Goal: Transaction & Acquisition: Purchase product/service

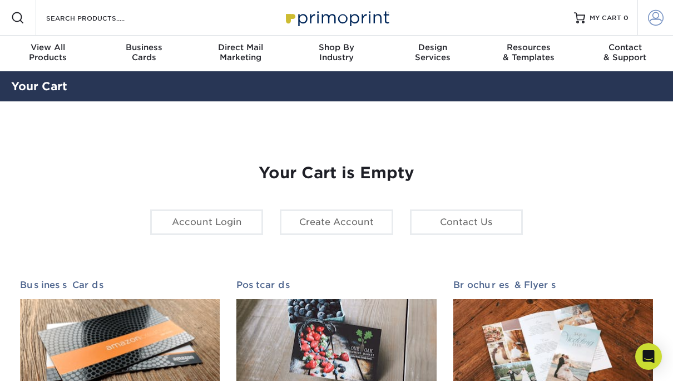
click at [655, 16] on span at bounding box center [656, 18] width 16 height 16
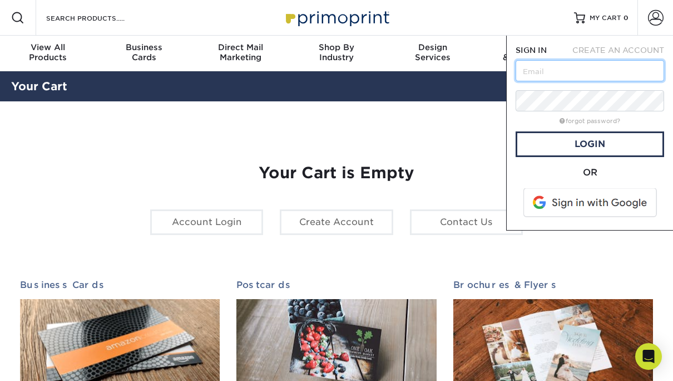
click at [587, 74] on input "text" at bounding box center [590, 70] width 149 height 21
click at [564, 75] on input "text" at bounding box center [590, 70] width 149 height 21
click at [612, 71] on input "text" at bounding box center [590, 70] width 149 height 21
click at [216, 117] on section "YOUR CART Empty Cart Your Cart is Empty Account Login Create Account Contact Us…" at bounding box center [336, 352] width 673 height 502
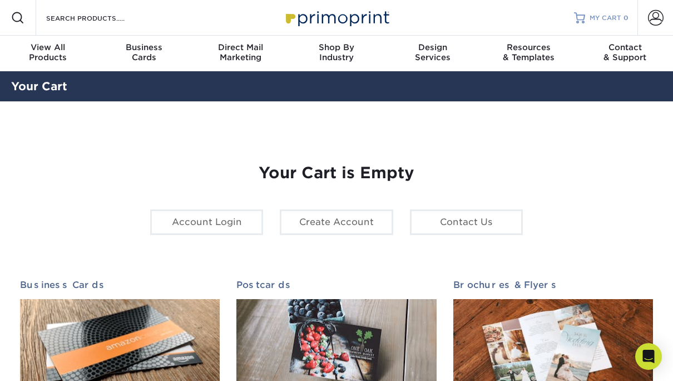
click at [617, 18] on span "MY CART" at bounding box center [606, 17] width 32 height 9
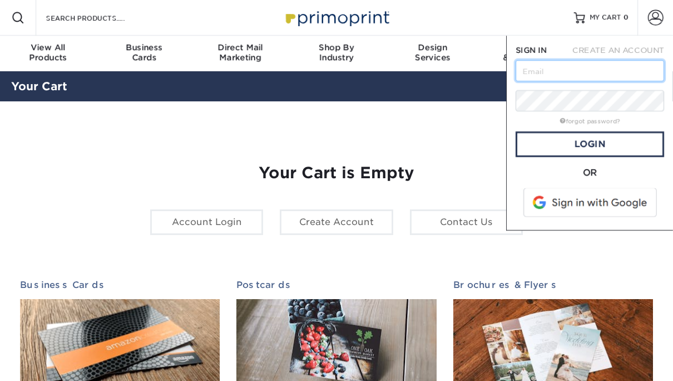
click at [542, 68] on input "text" at bounding box center [590, 70] width 149 height 21
paste input "info@EndDD.org"
type input "info@EndDD.org"
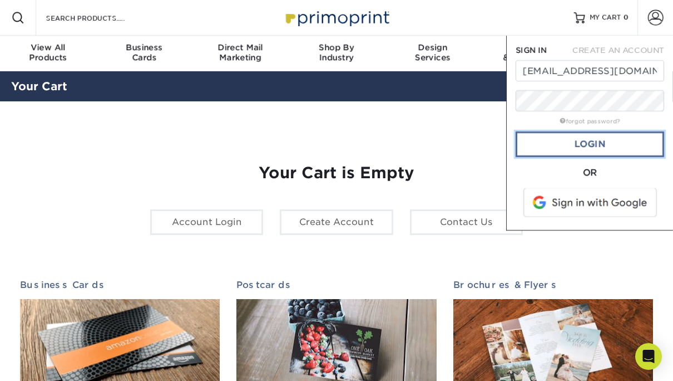
click at [602, 140] on link "Login" at bounding box center [590, 144] width 149 height 26
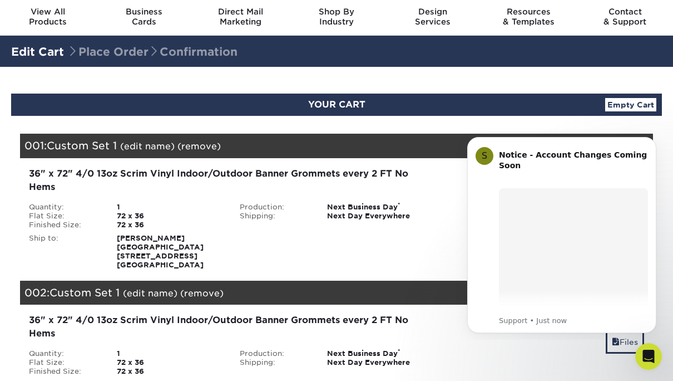
scroll to position [111, 0]
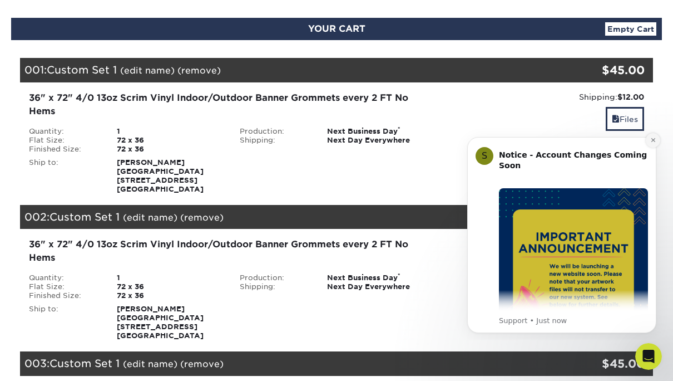
drag, startPoint x: 652, startPoint y: 142, endPoint x: 1080, endPoint y: 277, distance: 448.7
click at [652, 142] on icon "Dismiss notification" at bounding box center [654, 140] width 6 height 6
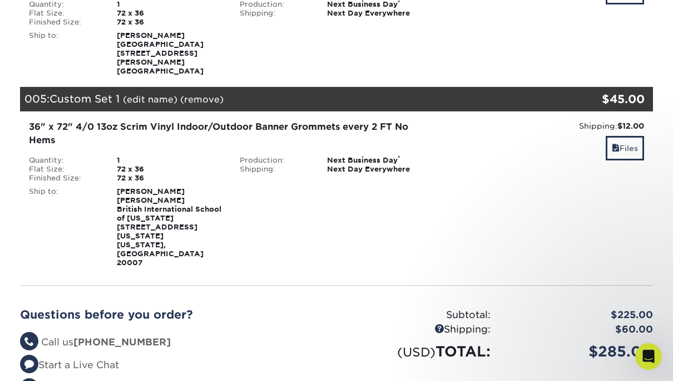
scroll to position [668, 0]
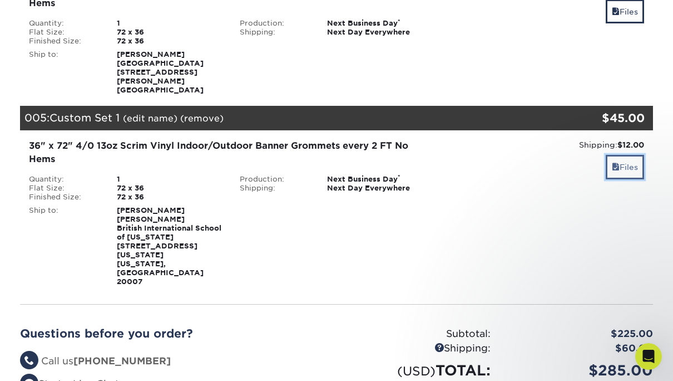
click at [623, 155] on link "Files" at bounding box center [625, 167] width 38 height 24
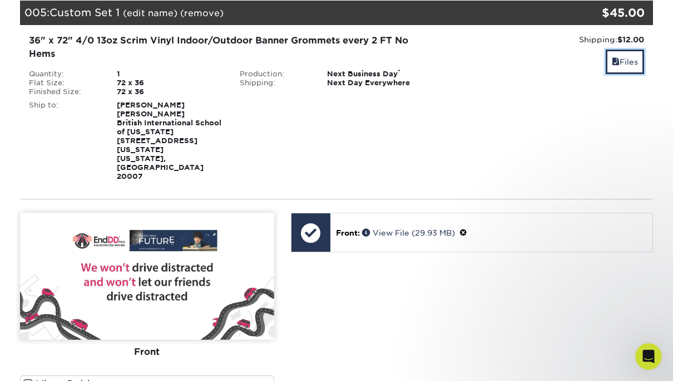
scroll to position [835, 0]
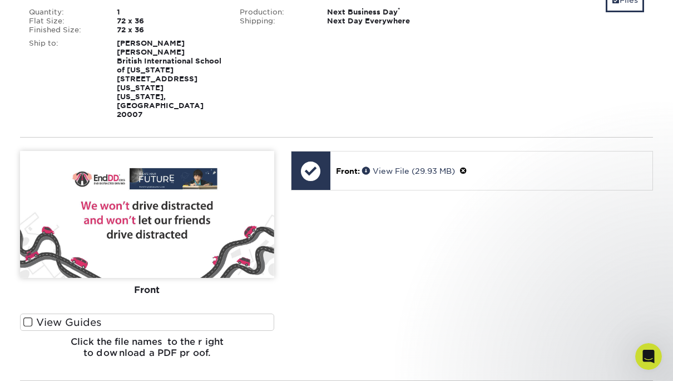
click at [147, 208] on img at bounding box center [147, 214] width 254 height 127
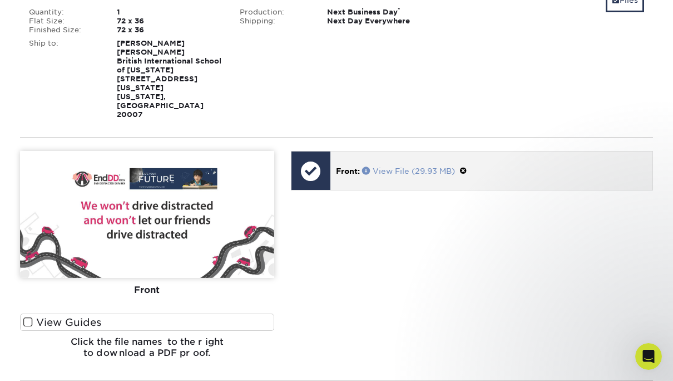
click at [405, 166] on link "View File (29.93 MB)" at bounding box center [408, 170] width 93 height 9
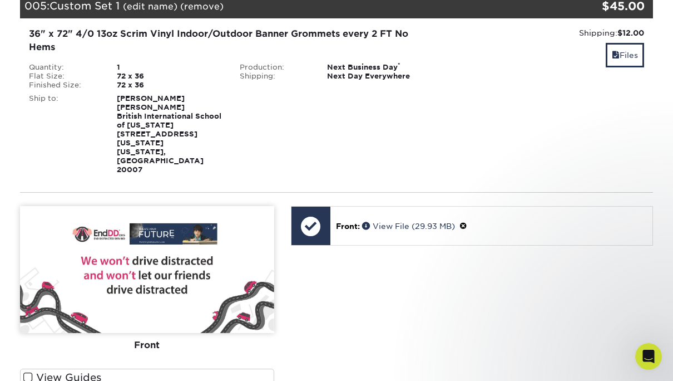
scroll to position [779, 0]
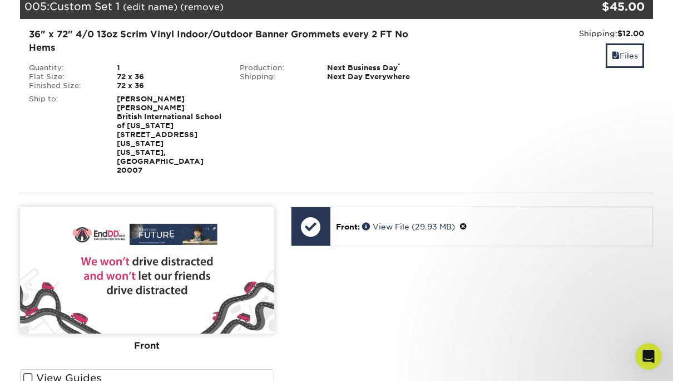
drag, startPoint x: 209, startPoint y: 118, endPoint x: 119, endPoint y: 81, distance: 97.4
click at [119, 95] on div "Ms White Hunt British International School of Washington 2001 Wisconsin Ave Nw …" at bounding box center [170, 135] width 123 height 80
drag, startPoint x: 119, startPoint y: 81, endPoint x: 128, endPoint y: 89, distance: 11.8
copy strong "Ms White Hunt British International School of Washington 2001 Wisconsin Ave Nw …"
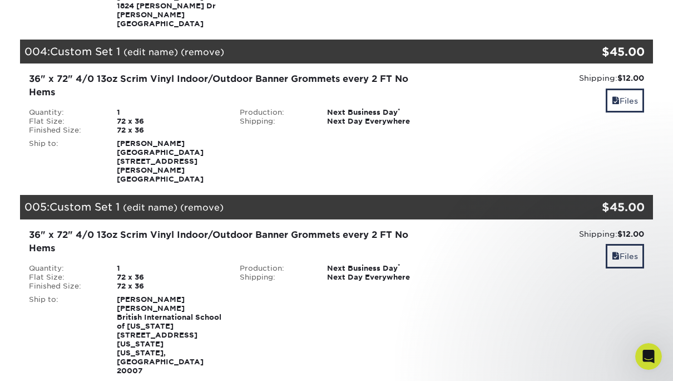
scroll to position [724, 0]
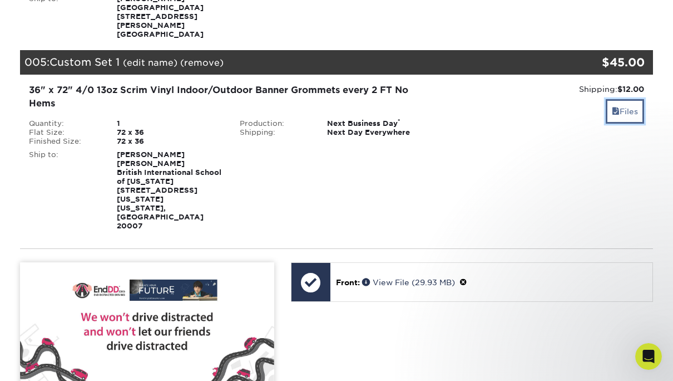
click at [627, 99] on link "Files" at bounding box center [625, 111] width 38 height 24
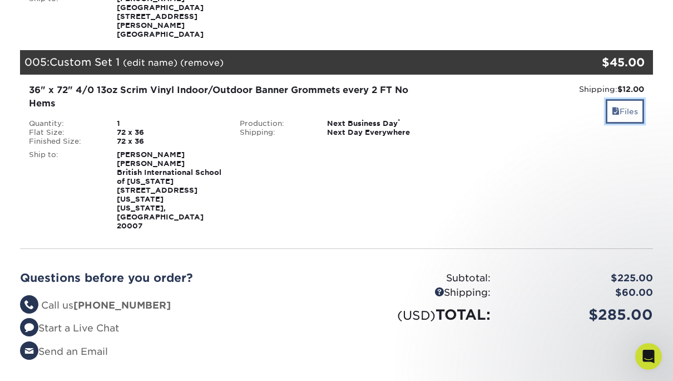
click at [634, 99] on link "Files" at bounding box center [625, 111] width 38 height 24
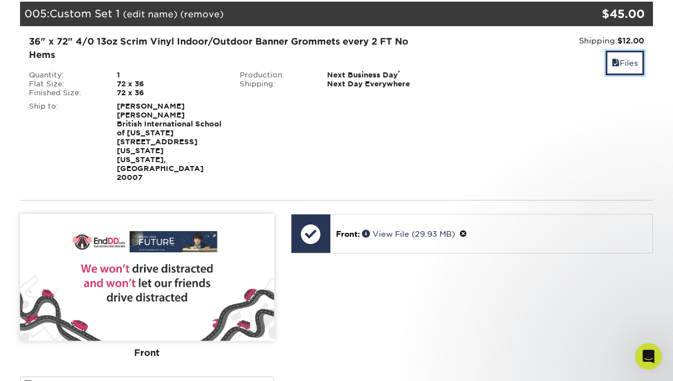
scroll to position [779, 0]
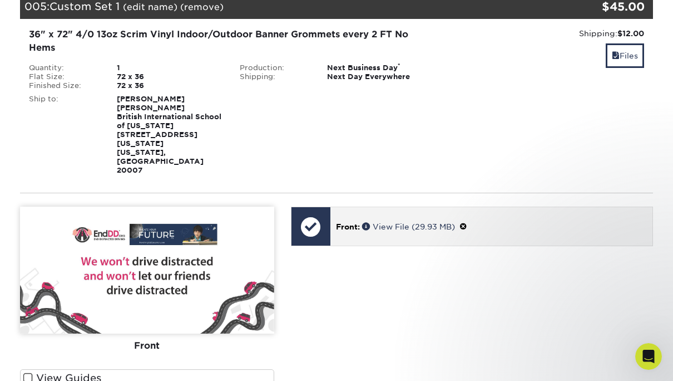
click at [313, 207] on div at bounding box center [311, 226] width 39 height 39
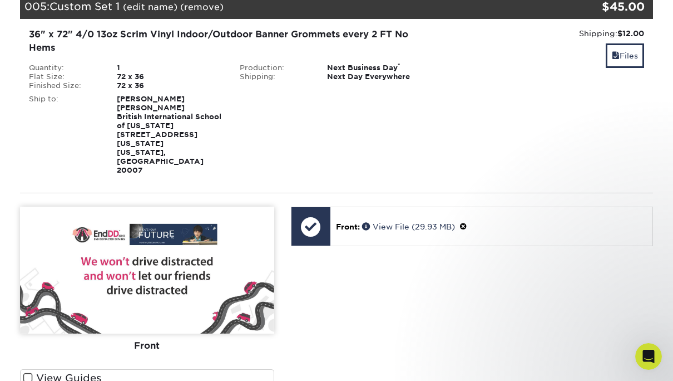
click at [122, 237] on img at bounding box center [147, 269] width 254 height 127
drag, startPoint x: 120, startPoint y: 223, endPoint x: 495, endPoint y: 269, distance: 377.3
click at [495, 269] on div "Front: Click to select or drag and drop the file here. Choose file Front: valer…" at bounding box center [472, 314] width 379 height 216
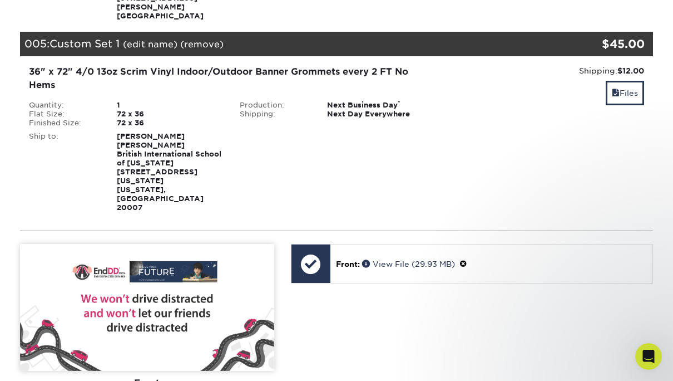
scroll to position [668, 0]
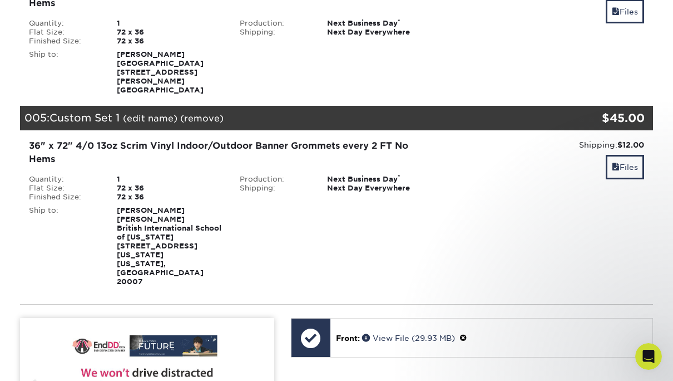
click at [200, 113] on link "(remove)" at bounding box center [201, 118] width 43 height 11
click at [407, 113] on link "Yes" at bounding box center [408, 118] width 16 height 11
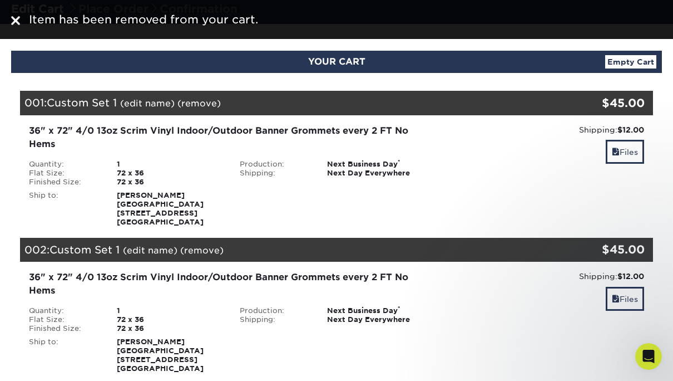
scroll to position [0, 0]
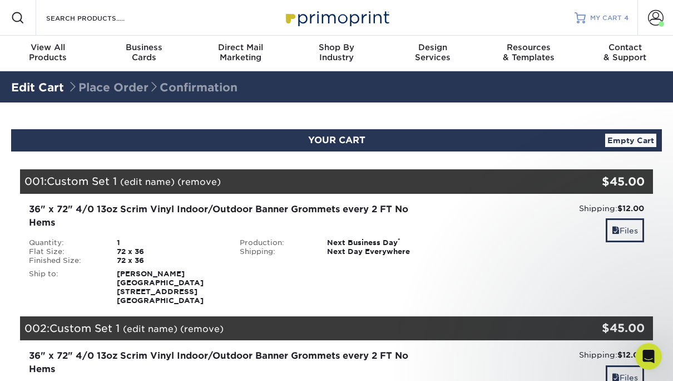
click at [605, 19] on span "MY CART" at bounding box center [606, 17] width 32 height 9
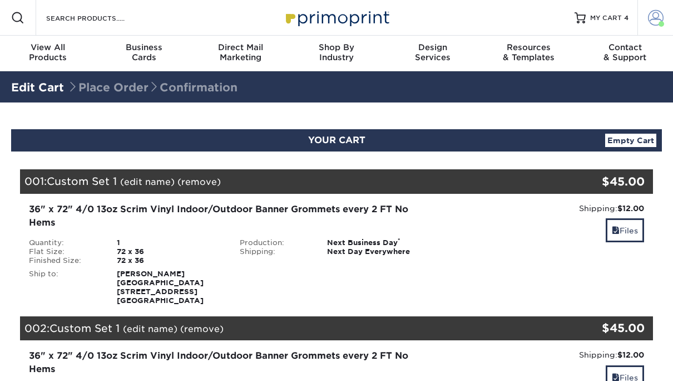
click at [656, 18] on span at bounding box center [656, 18] width 16 height 16
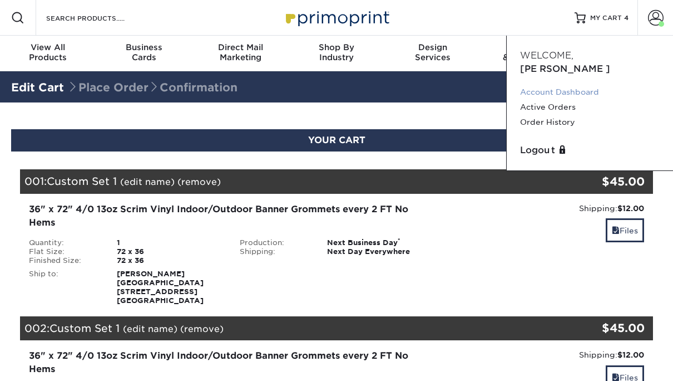
click at [567, 85] on link "Account Dashboard" at bounding box center [590, 92] width 140 height 15
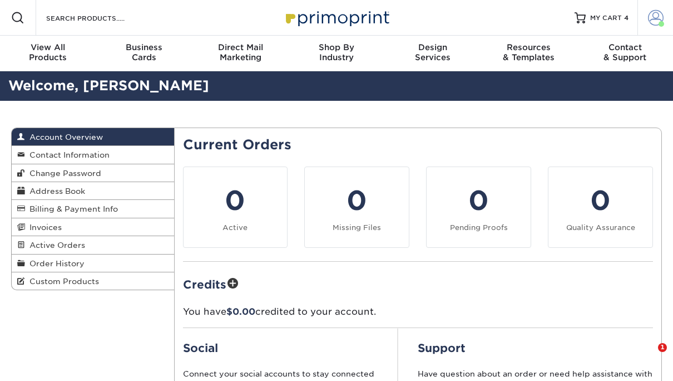
click at [654, 19] on span at bounding box center [656, 18] width 16 height 16
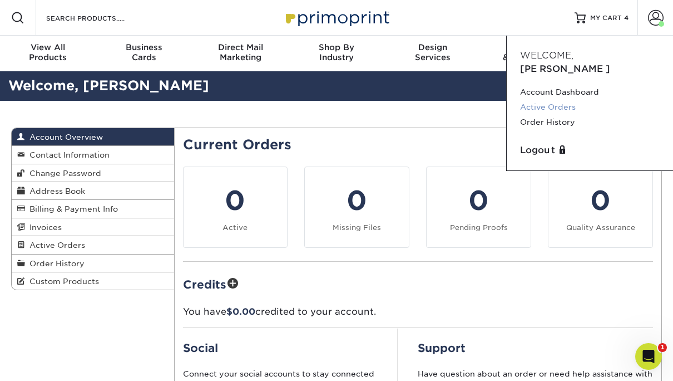
click at [565, 100] on link "Active Orders" at bounding box center [590, 107] width 140 height 15
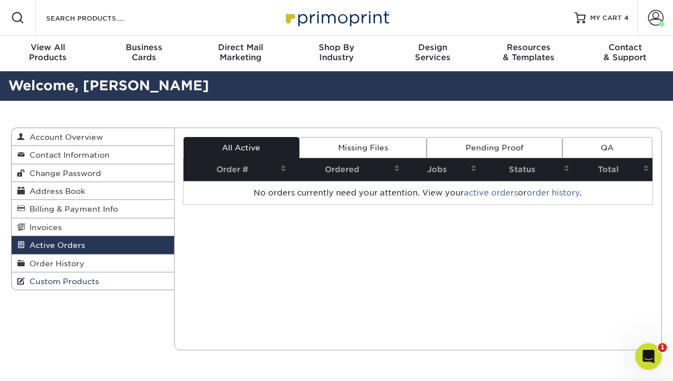
click at [55, 284] on span "Custom Products" at bounding box center [62, 281] width 74 height 9
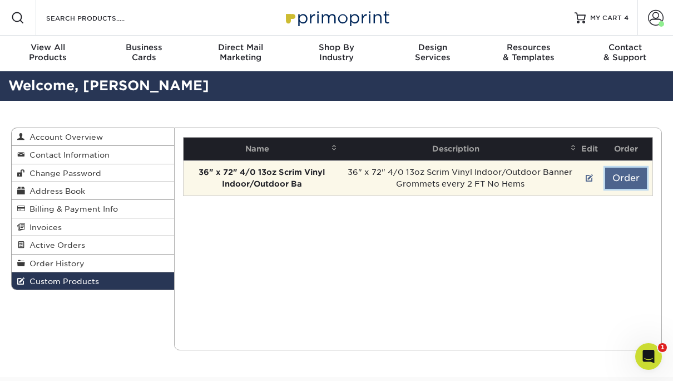
click at [620, 184] on button "Order" at bounding box center [627, 178] width 42 height 21
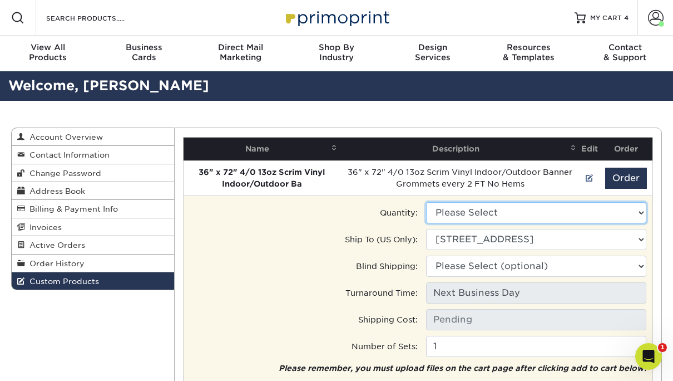
click at [561, 206] on select "Please Select 1 - $45.00" at bounding box center [536, 212] width 220 height 21
select select "0"
click at [426, 202] on select "Please Select 1 - $45.00" at bounding box center [536, 212] width 220 height 21
type input "Next Day Everywhere: $12.00"
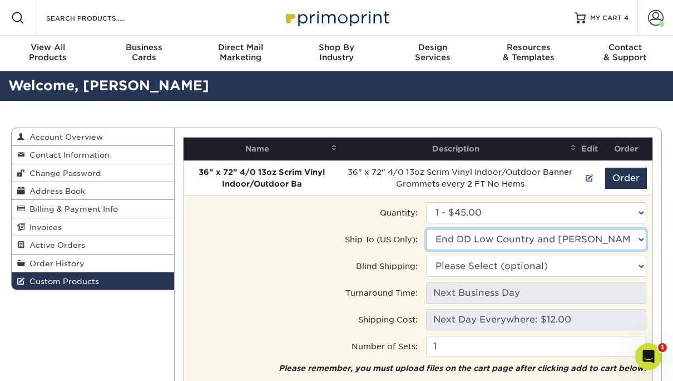
click at [520, 239] on select "Ship to Address Lincoln High School • 100 Jerry Toth Dr, Shinnston, WV 10-1-202…" at bounding box center [536, 239] width 220 height 21
select select "286607"
click at [426, 229] on select "Ship to Address Lincoln High School • 100 Jerry Toth Dr, Shinnston, WV 10-1-202…" at bounding box center [536, 239] width 220 height 21
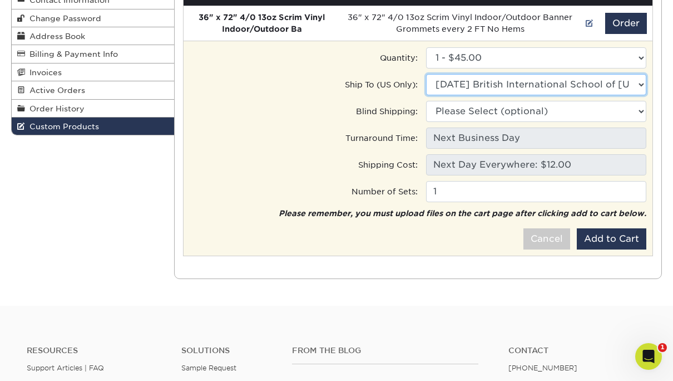
scroll to position [167, 0]
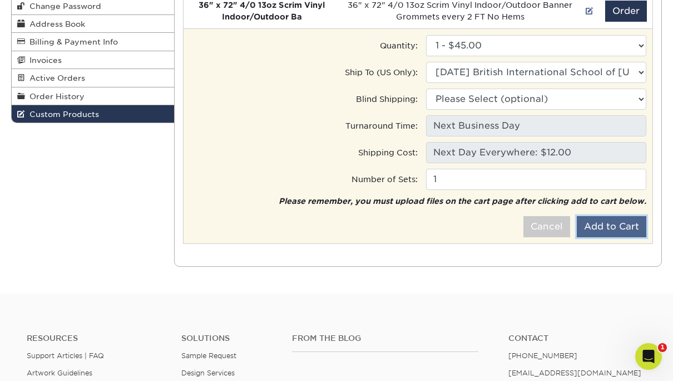
click at [628, 223] on button "Add to Cart" at bounding box center [612, 226] width 70 height 21
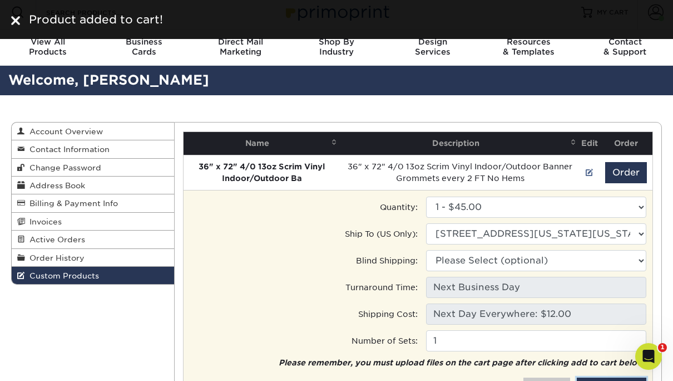
scroll to position [0, 0]
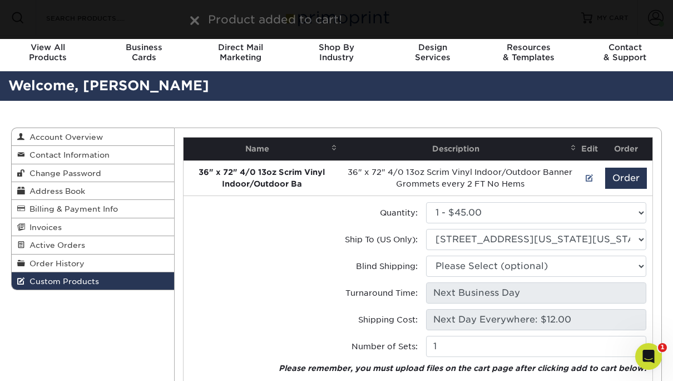
click at [16, 21] on div "Product added to cart!" at bounding box center [337, 19] width 668 height 17
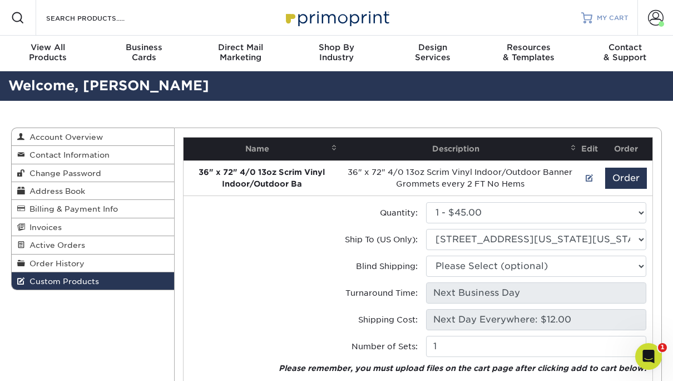
click at [590, 18] on div at bounding box center [587, 17] width 11 height 11
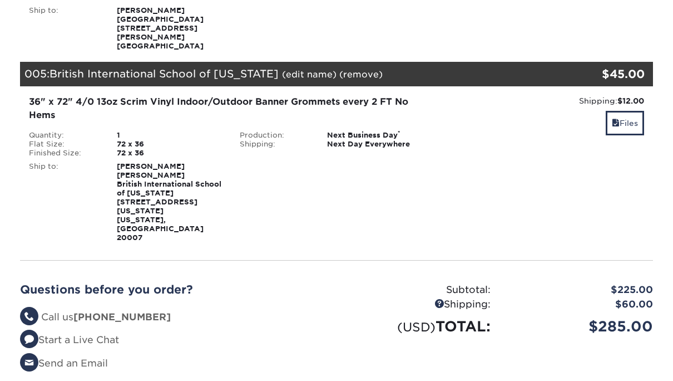
scroll to position [701, 0]
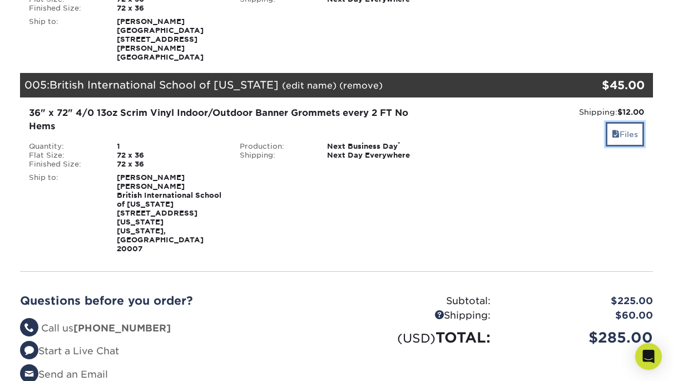
click at [618, 122] on link "Files" at bounding box center [625, 134] width 38 height 24
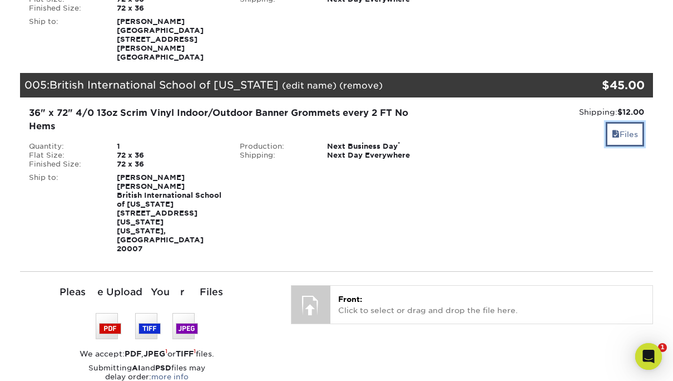
scroll to position [0, 0]
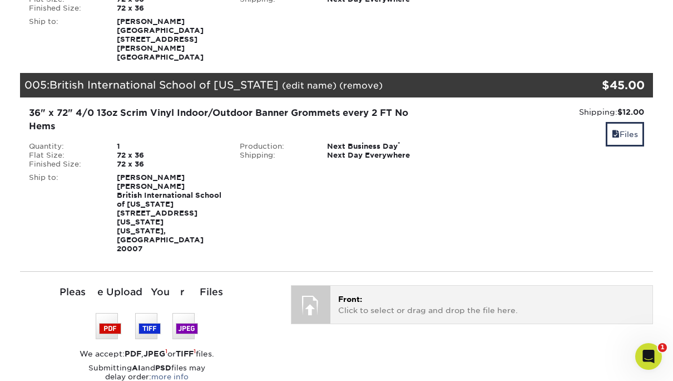
click at [363, 293] on p "Front: Click to select or drag and drop the file here." at bounding box center [491, 304] width 307 height 23
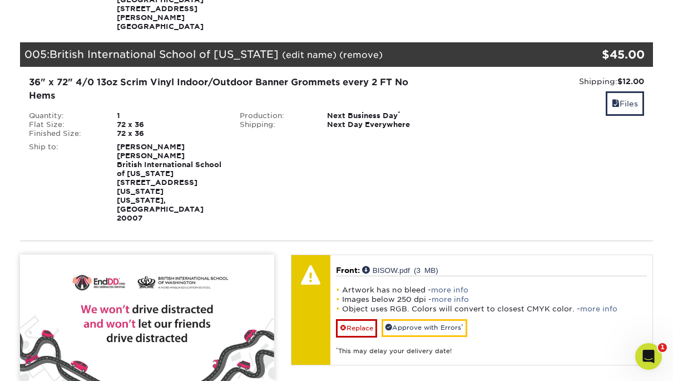
scroll to position [756, 0]
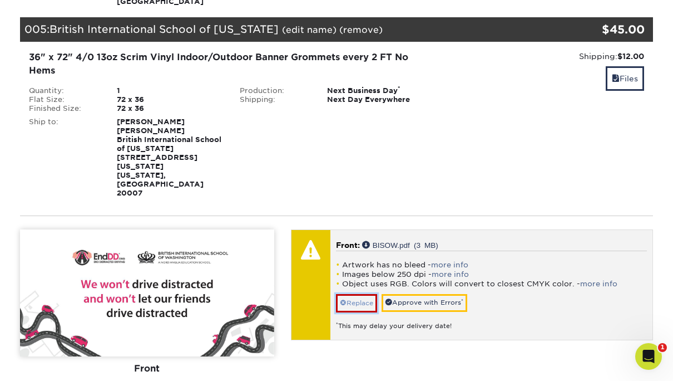
click at [353, 294] on link "Replace" at bounding box center [356, 303] width 41 height 18
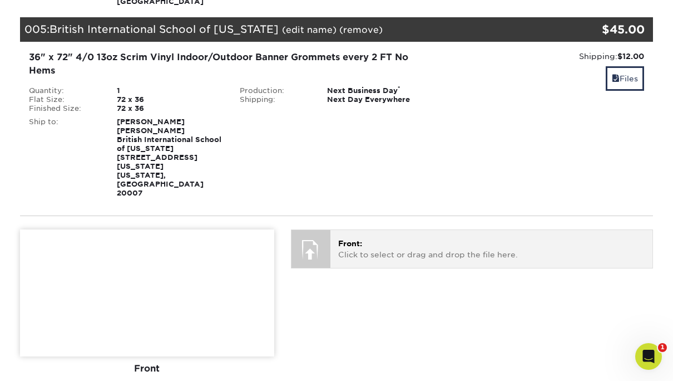
click at [330, 230] on div at bounding box center [311, 249] width 39 height 39
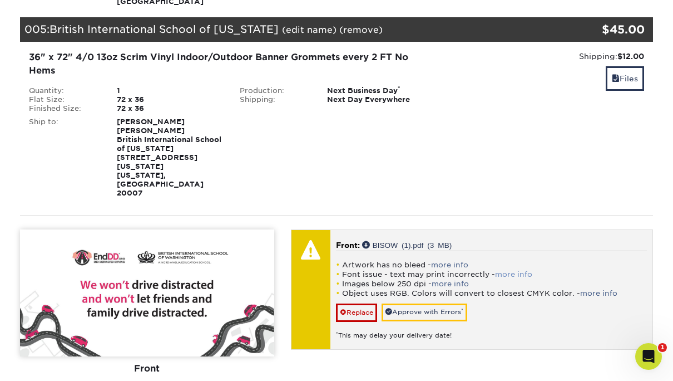
click at [518, 270] on link "more info" at bounding box center [513, 274] width 37 height 8
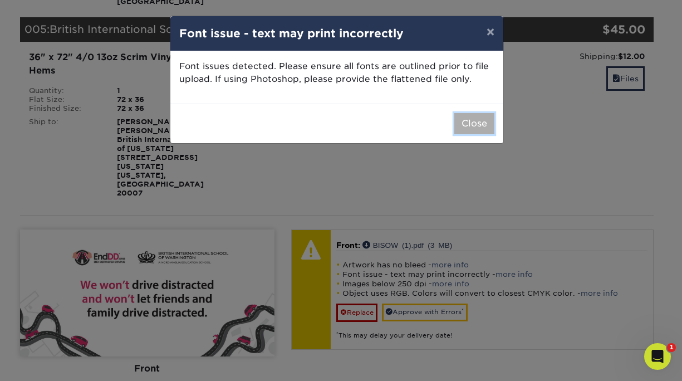
click at [470, 126] on button "Close" at bounding box center [474, 123] width 40 height 21
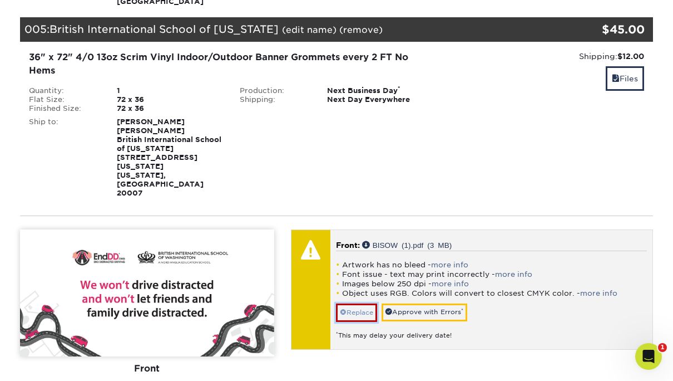
click at [357, 303] on link "Replace" at bounding box center [356, 312] width 41 height 18
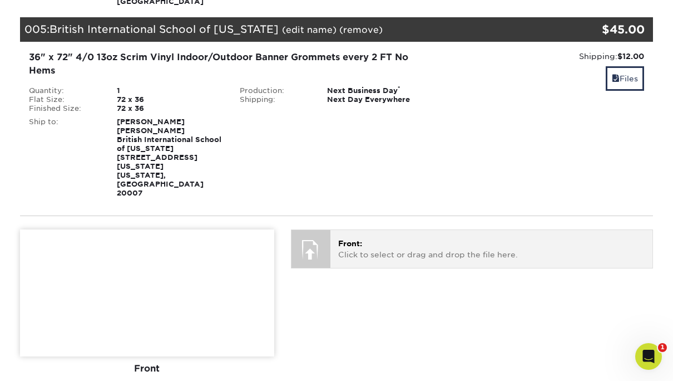
click at [322, 230] on div at bounding box center [311, 249] width 39 height 39
click at [339, 238] on p "Front: Click to select or drag and drop the file here." at bounding box center [491, 249] width 307 height 23
click at [354, 238] on p "Front: Click to select or drag and drop the file here." at bounding box center [491, 249] width 307 height 23
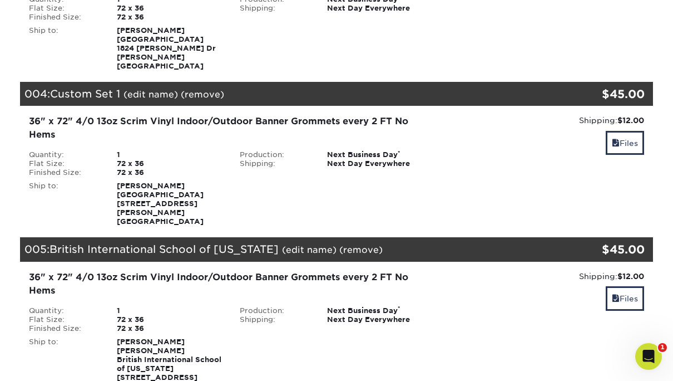
scroll to position [534, 0]
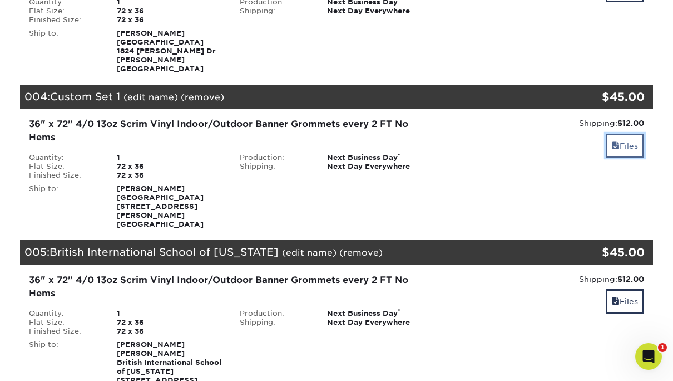
click at [625, 138] on link "Files" at bounding box center [625, 146] width 38 height 24
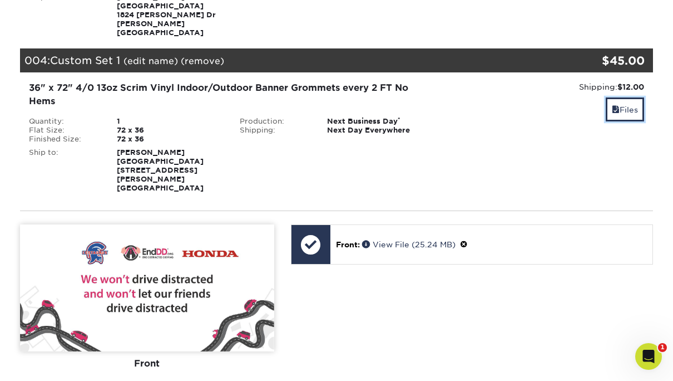
scroll to position [589, 0]
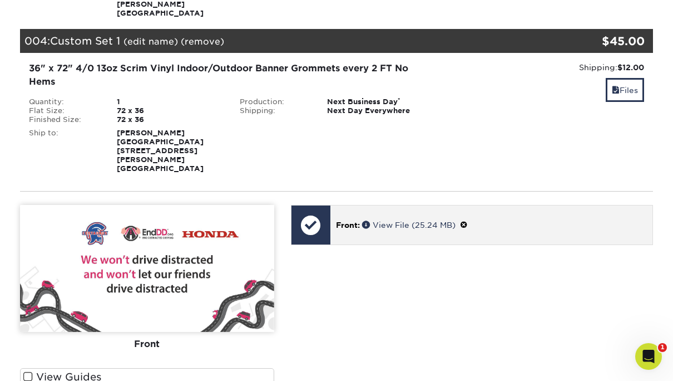
click at [468, 220] on span at bounding box center [464, 224] width 8 height 9
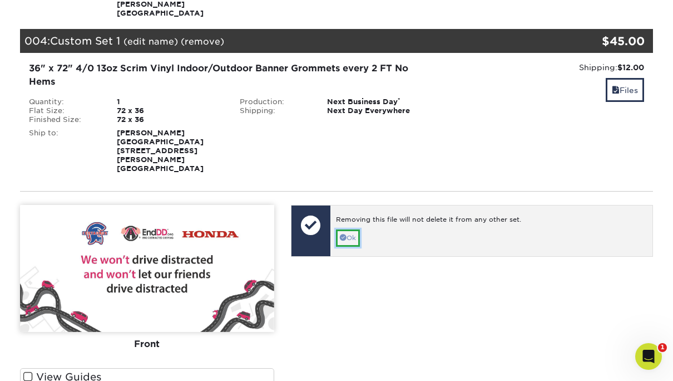
click at [346, 229] on link "Ok" at bounding box center [348, 237] width 24 height 17
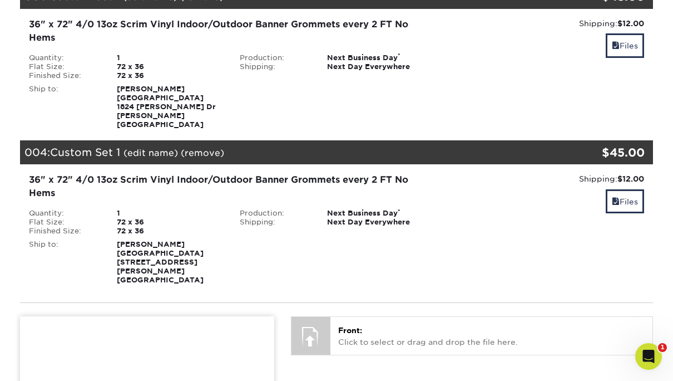
scroll to position [422, 0]
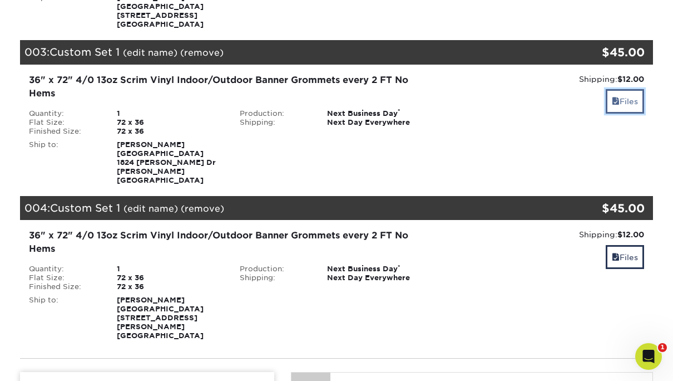
click at [630, 104] on link "Files" at bounding box center [625, 101] width 38 height 24
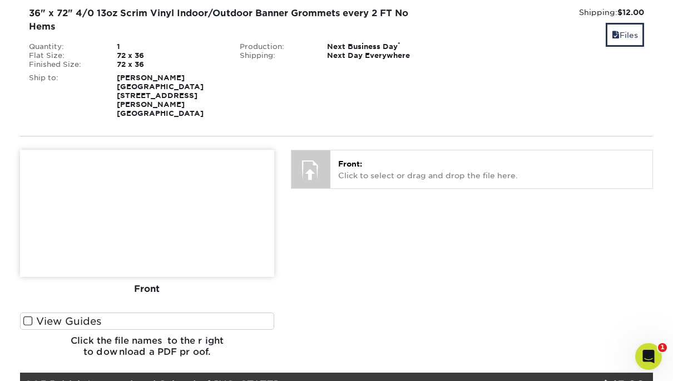
scroll to position [868, 0]
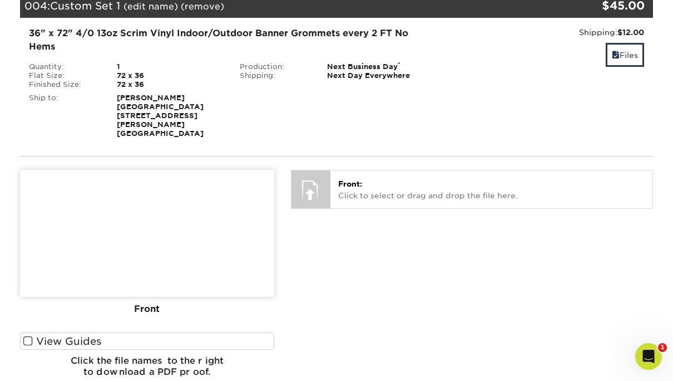
drag, startPoint x: 203, startPoint y: 96, endPoint x: 117, endPoint y: 95, distance: 86.3
click at [117, 95] on div "Karen Messina Franklin High School 500 Elizabeth Ave Somerset, NJ 08873" at bounding box center [170, 115] width 123 height 45
copy strong "Franklin High School"
drag, startPoint x: 205, startPoint y: 119, endPoint x: 116, endPoint y: 99, distance: 91.7
click at [116, 99] on div "Karen Messina Franklin High School 500 Elizabeth Ave Somerset, NJ 08873" at bounding box center [170, 115] width 123 height 45
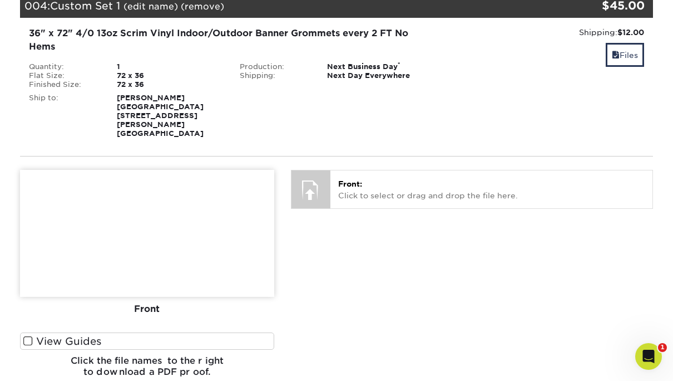
copy strong "Franklin High School 500 Elizabeth Ave Somerset, NJ 08873"
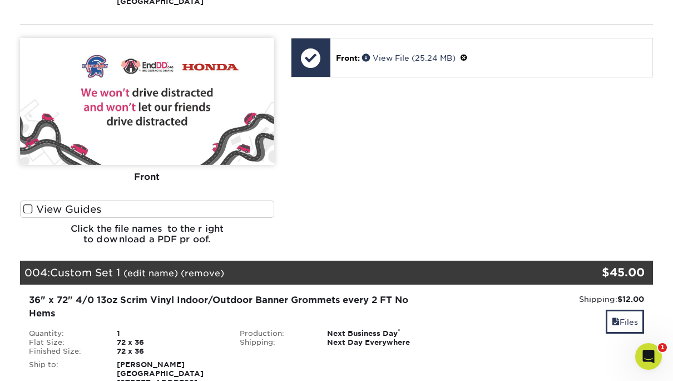
scroll to position [534, 0]
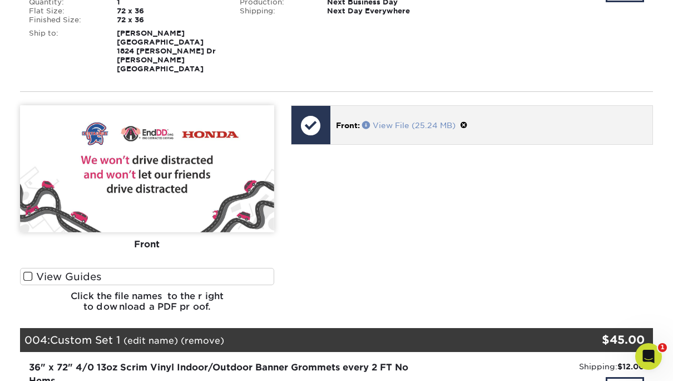
click at [401, 121] on link "View File (25.24 MB)" at bounding box center [408, 125] width 93 height 9
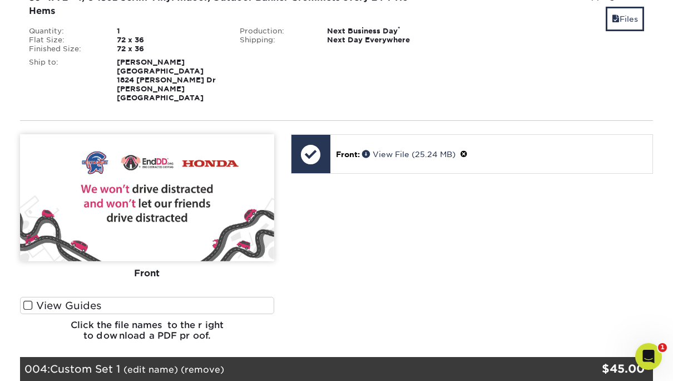
scroll to position [478, 0]
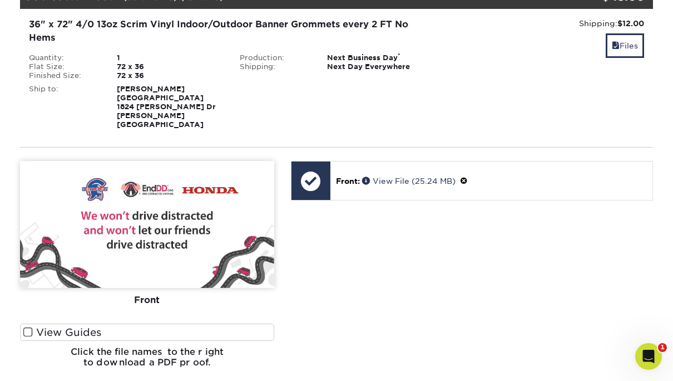
drag, startPoint x: 208, startPoint y: 98, endPoint x: 120, endPoint y: 99, distance: 88.5
click at [120, 99] on div "Jason Thomas Oakcrest High School 1824 Dr Dennis Foreman Dr Mays Landing, NJ 08…" at bounding box center [170, 107] width 123 height 45
copy strong "[GEOGRAPHIC_DATA]"
drag, startPoint x: 158, startPoint y: 106, endPoint x: 117, endPoint y: 97, distance: 41.6
click at [117, 97] on strong "Jason Thomas Oakcrest High School 1824 Dr Dennis Foreman Dr Mays Landing, NJ 08…" at bounding box center [166, 107] width 99 height 44
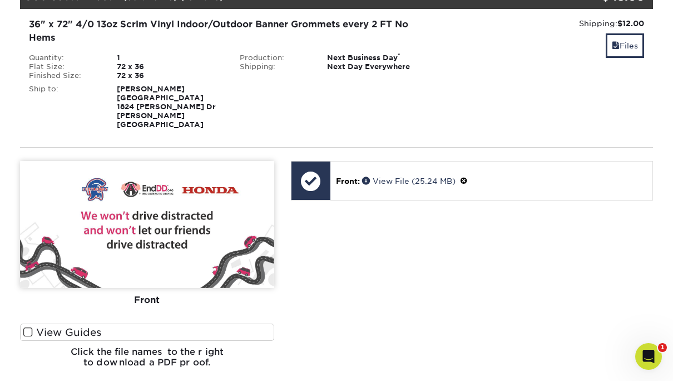
copy strong "Oakcrest High School 1824 Dr Dennis Foreman Dr Mays Landing, NJ 08330"
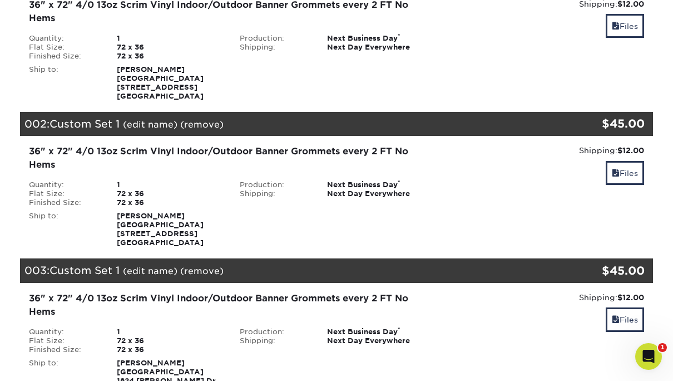
scroll to position [200, 0]
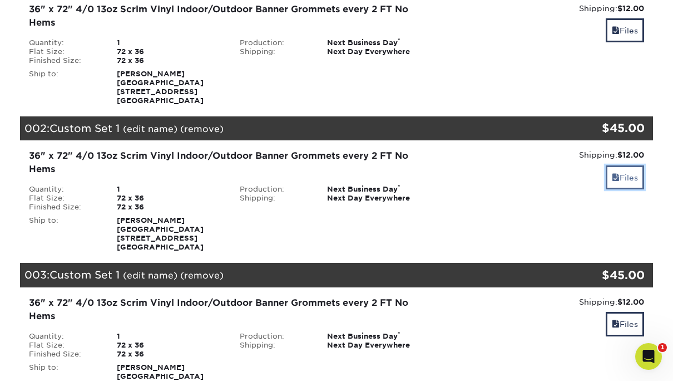
click at [622, 179] on link "Files" at bounding box center [625, 177] width 38 height 24
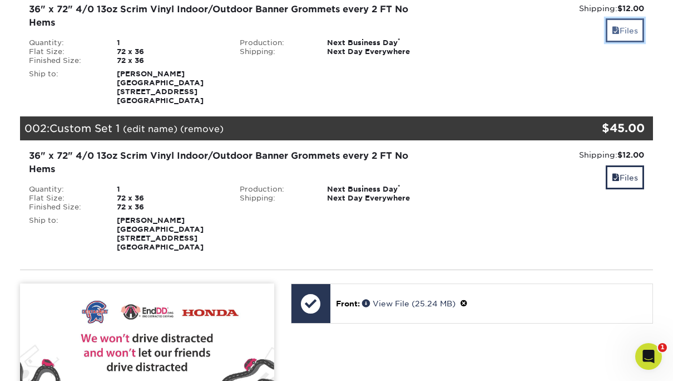
click at [623, 32] on link "Files" at bounding box center [625, 30] width 38 height 24
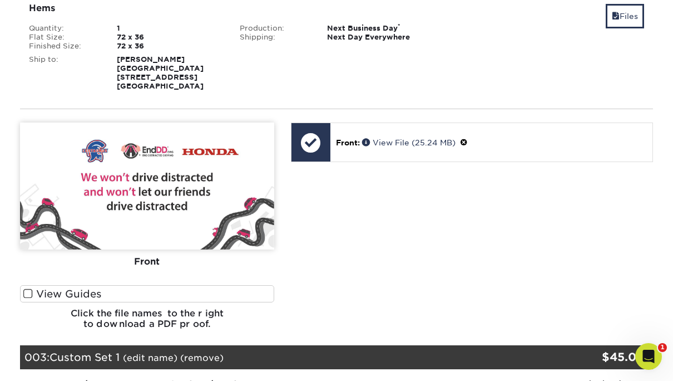
scroll to position [534, 0]
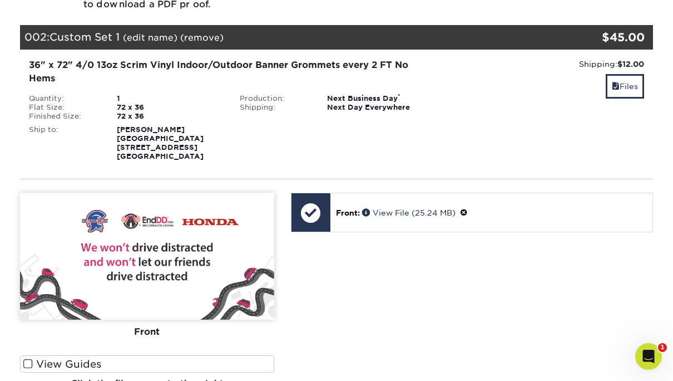
drag, startPoint x: 209, startPoint y: 164, endPoint x: 117, endPoint y: 129, distance: 97.8
click at [117, 129] on div "36" x 72" 4/0 13oz Scrim Vinyl Indoor/Outdoor Banner Grommets every 2 FT No Hem…" at bounding box center [337, 110] width 650 height 120
copy strong "Crystal Senseney Centaurus High School 10300 E South Boulder Rd Lafayette, CO 8…"
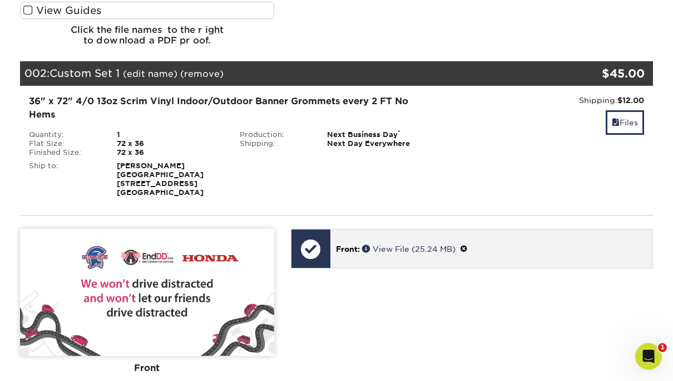
scroll to position [478, 0]
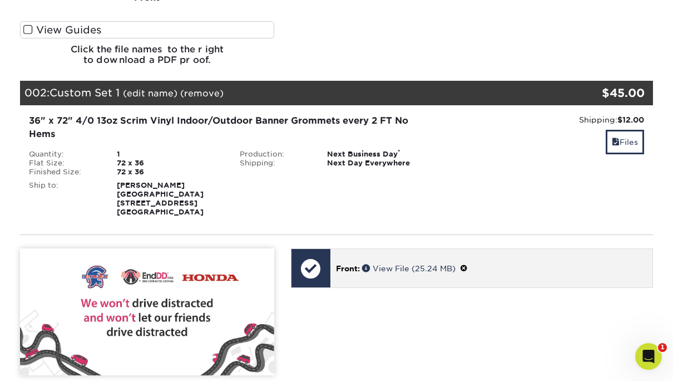
click at [467, 271] on span at bounding box center [464, 268] width 8 height 9
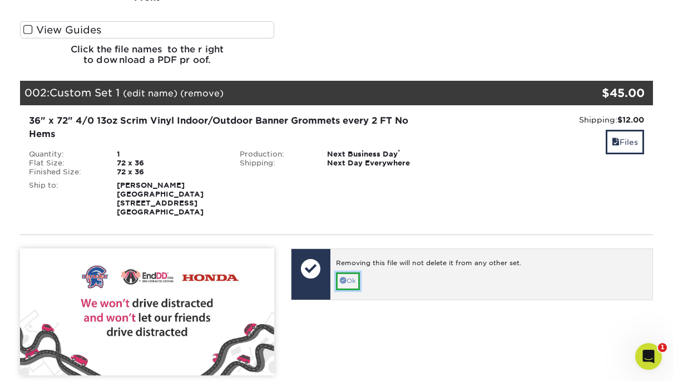
click at [353, 284] on link "Ok" at bounding box center [348, 280] width 24 height 17
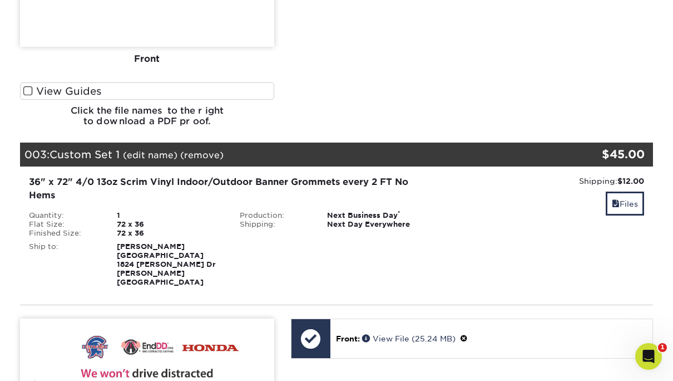
scroll to position [923, 0]
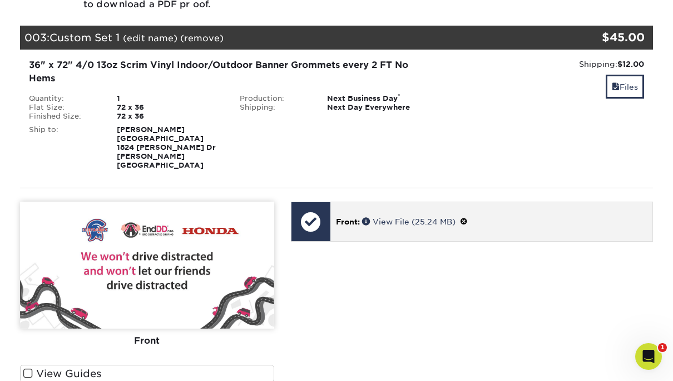
click at [468, 217] on span at bounding box center [464, 221] width 8 height 9
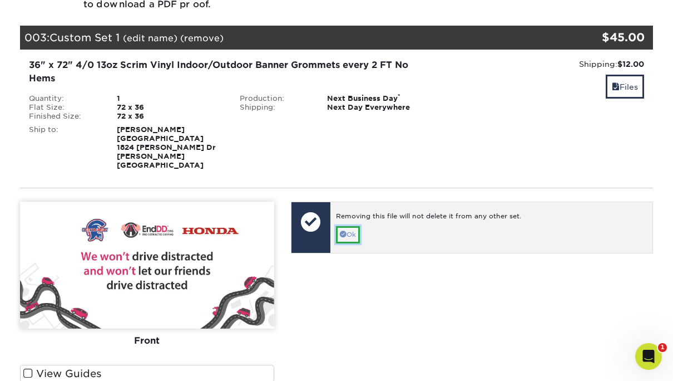
click at [353, 229] on link "Ok" at bounding box center [348, 234] width 24 height 17
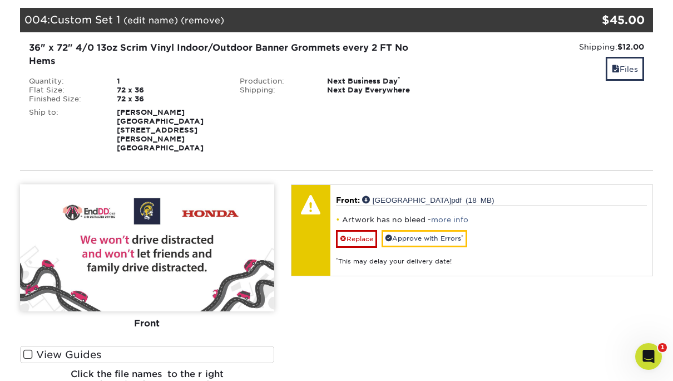
scroll to position [1313, 0]
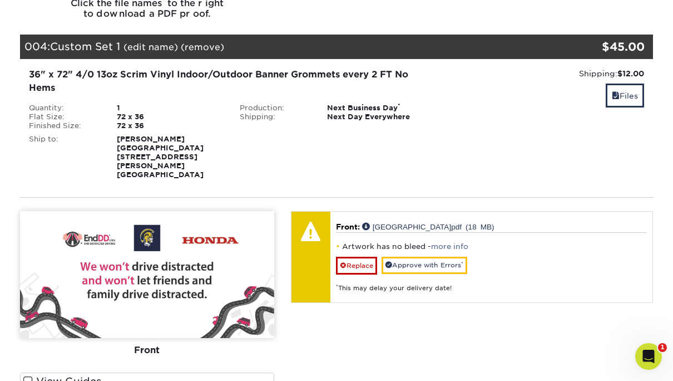
click at [147, 42] on link "(edit name)" at bounding box center [151, 47] width 55 height 11
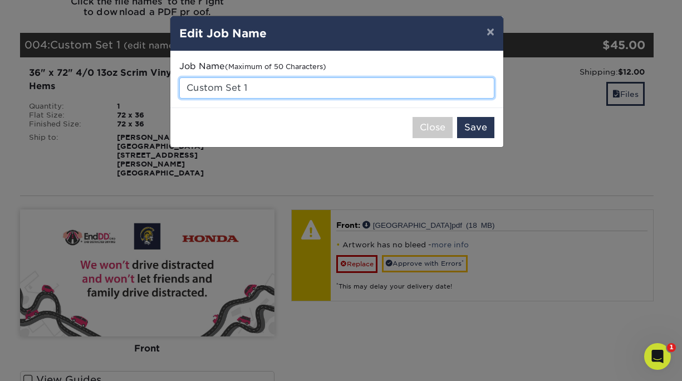
drag, startPoint x: 249, startPoint y: 87, endPoint x: 166, endPoint y: 85, distance: 82.4
click at [166, 85] on div "× Edit Job Name Job Name (Maximum of 50 Characters) Custom Set 1 Close Save" at bounding box center [341, 190] width 682 height 381
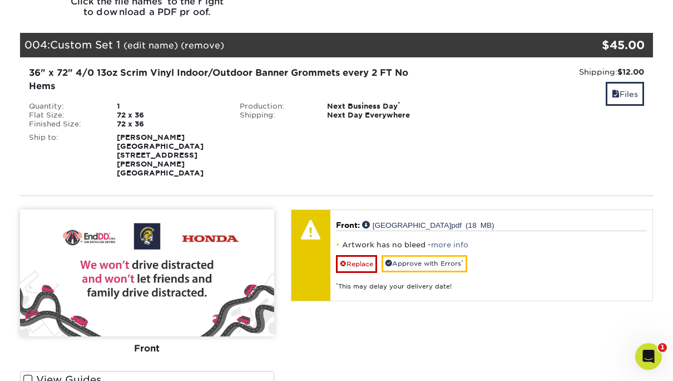
click at [141, 40] on link "(edit name)" at bounding box center [151, 45] width 55 height 11
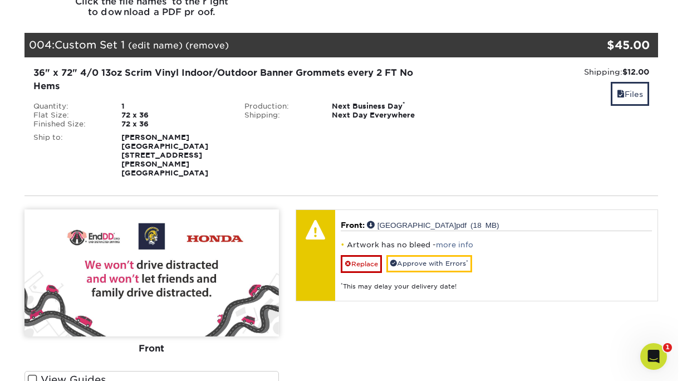
scroll to position [1316, 0]
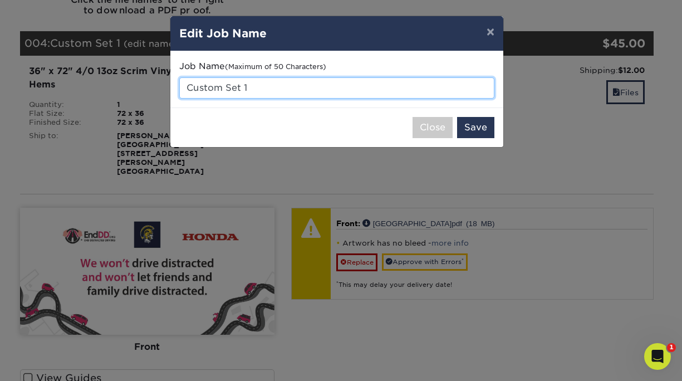
click at [211, 83] on input "Custom Set 1" at bounding box center [336, 87] width 315 height 21
click at [238, 88] on input "Custom Set 1" at bounding box center [336, 87] width 315 height 21
drag, startPoint x: 268, startPoint y: 87, endPoint x: 183, endPoint y: 87, distance: 85.2
click at [183, 87] on input "Custom Set 1" at bounding box center [336, 87] width 315 height 21
type input "[PERSON_NAME]"
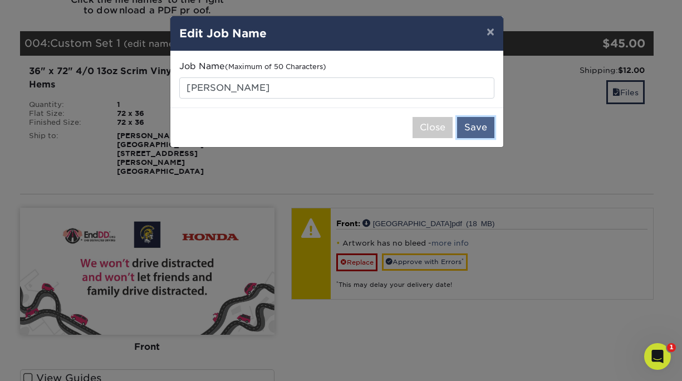
click at [487, 130] on button "Save" at bounding box center [475, 127] width 37 height 21
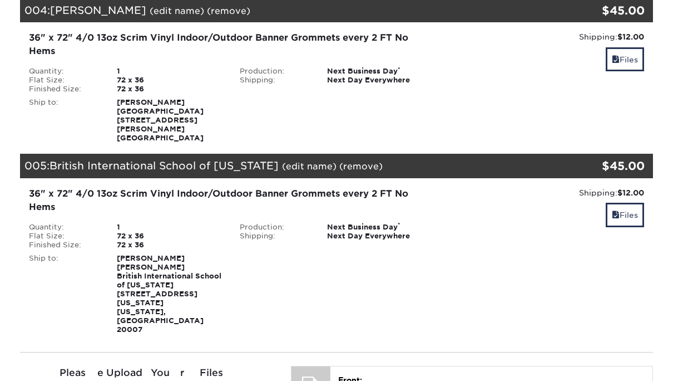
scroll to position [557, 0]
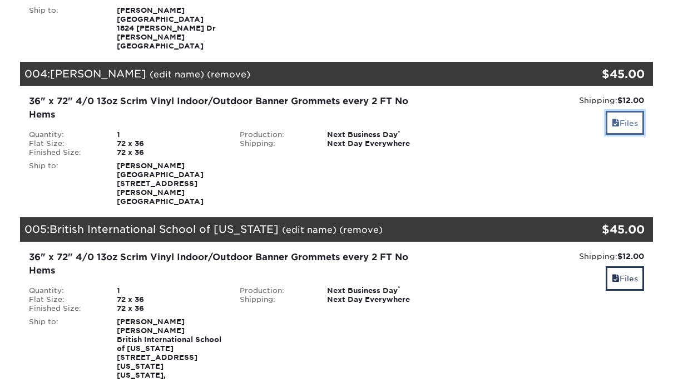
click at [626, 115] on link "Files" at bounding box center [625, 123] width 38 height 24
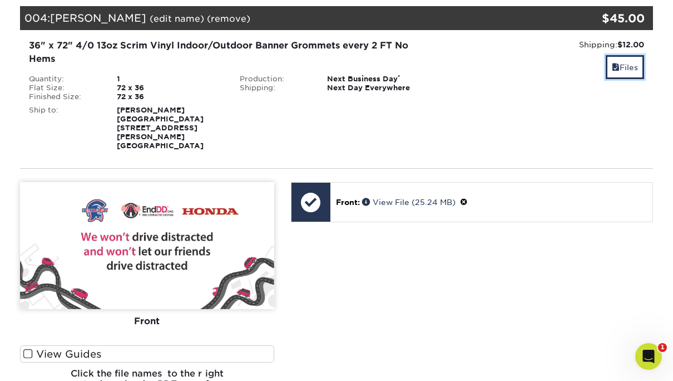
scroll to position [445, 0]
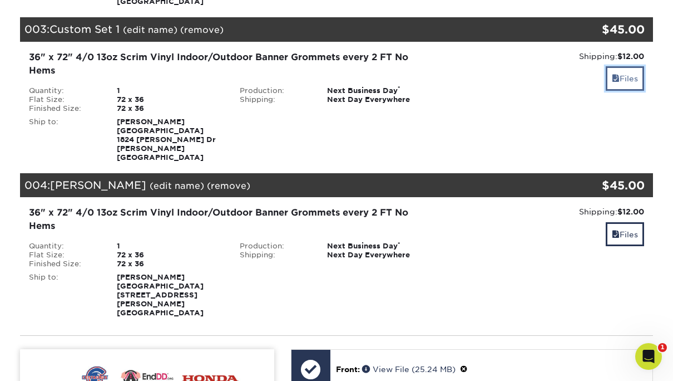
click at [631, 80] on link "Files" at bounding box center [625, 78] width 38 height 24
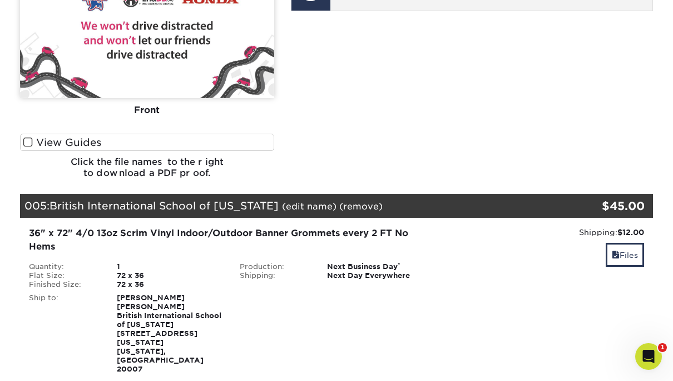
scroll to position [946, 0]
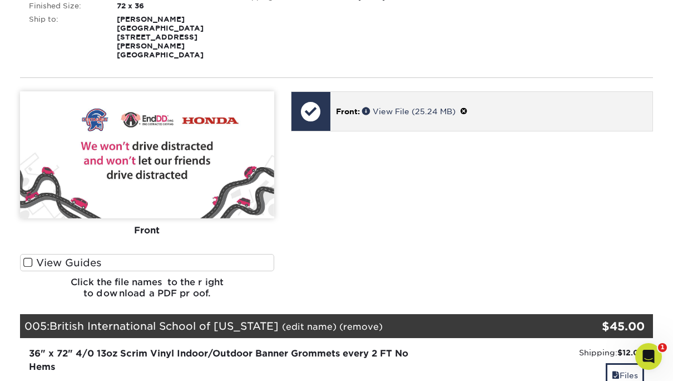
click at [467, 107] on span at bounding box center [464, 111] width 8 height 9
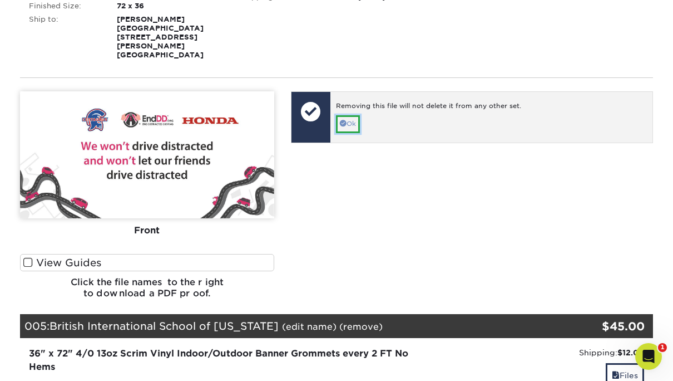
click at [352, 115] on link "Ok" at bounding box center [348, 123] width 24 height 17
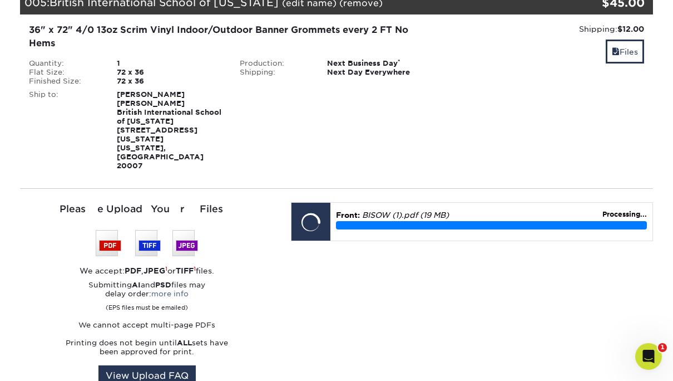
scroll to position [1280, 0]
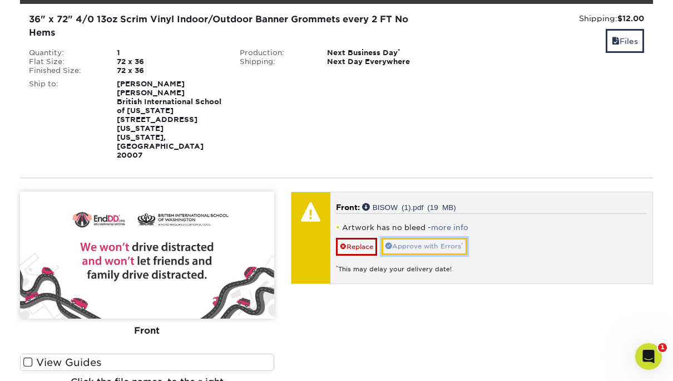
click at [441, 238] on link "Approve with Errors *" at bounding box center [425, 246] width 86 height 17
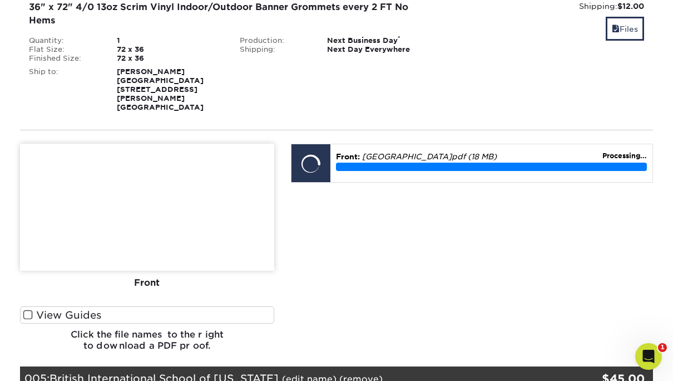
scroll to position [890, 0]
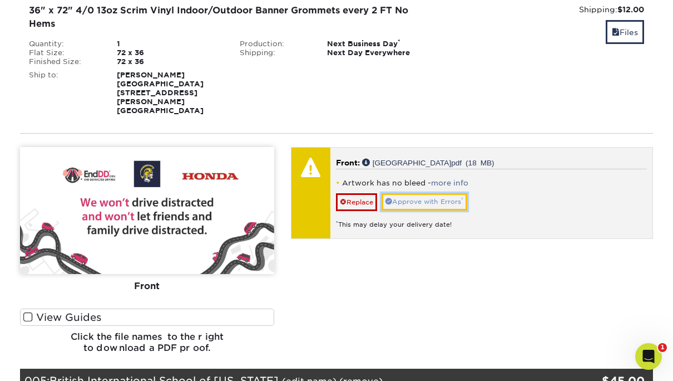
click at [426, 193] on link "Approve with Errors *" at bounding box center [425, 201] width 86 height 17
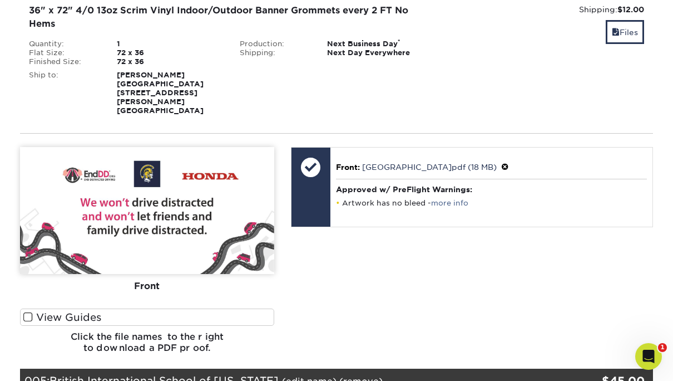
drag, startPoint x: 196, startPoint y: 75, endPoint x: 116, endPoint y: 67, distance: 79.9
click at [116, 71] on div "Karen Messina Franklin High School 500 Elizabeth Ave Somerset, NJ 08873" at bounding box center [170, 93] width 123 height 45
copy strong "Karen Messina Franklin High School"
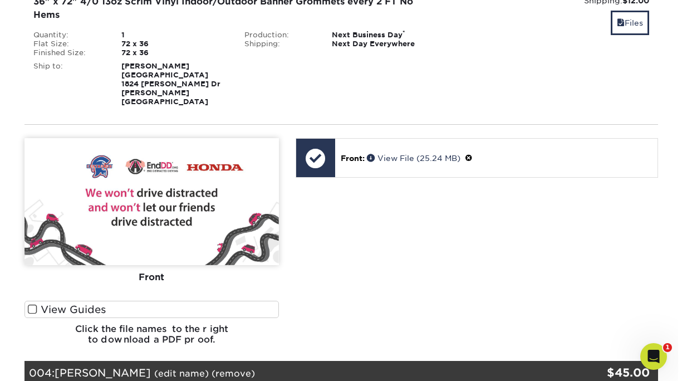
scroll to position [445, 0]
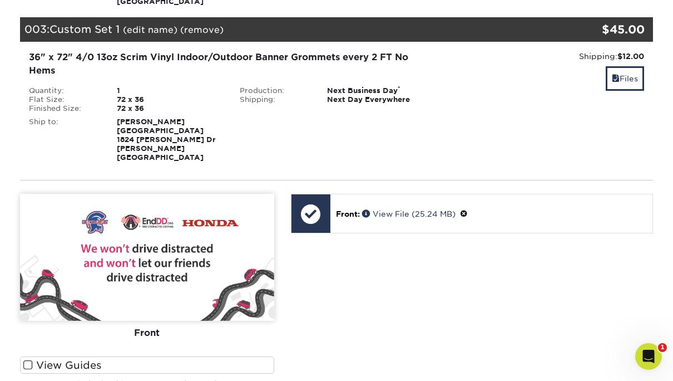
drag, startPoint x: 180, startPoint y: 130, endPoint x: 115, endPoint y: 130, distance: 65.1
click at [115, 130] on div "Jason Thomas Oakcrest High School 1824 Dr Dennis Foreman Dr Mays Landing, NJ 08…" at bounding box center [170, 139] width 123 height 45
copy strong "[GEOGRAPHIC_DATA]"
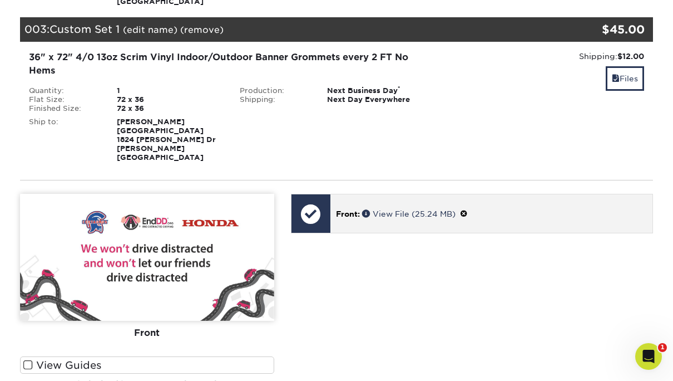
click at [467, 209] on span at bounding box center [464, 213] width 8 height 9
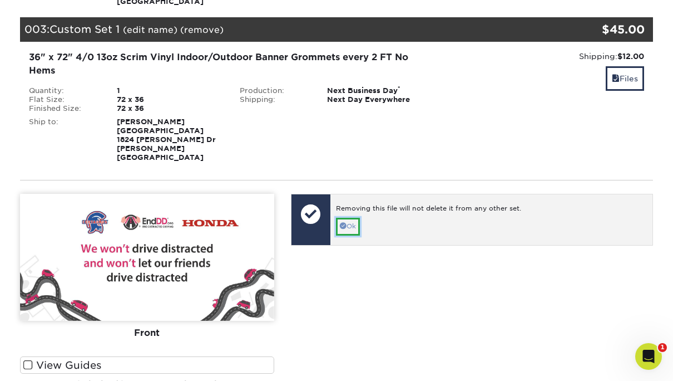
click at [352, 218] on link "Ok" at bounding box center [348, 226] width 24 height 17
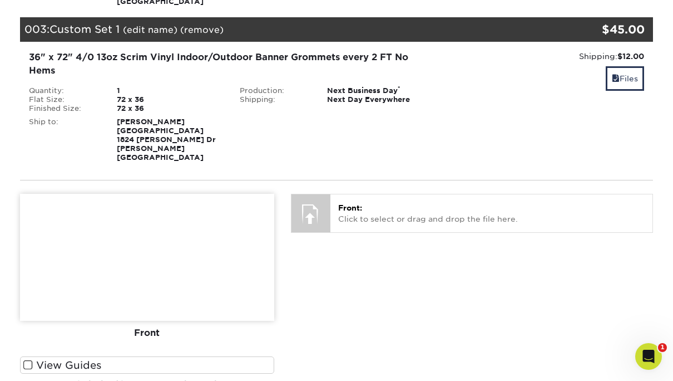
click at [140, 29] on link "(edit name)" at bounding box center [150, 29] width 55 height 11
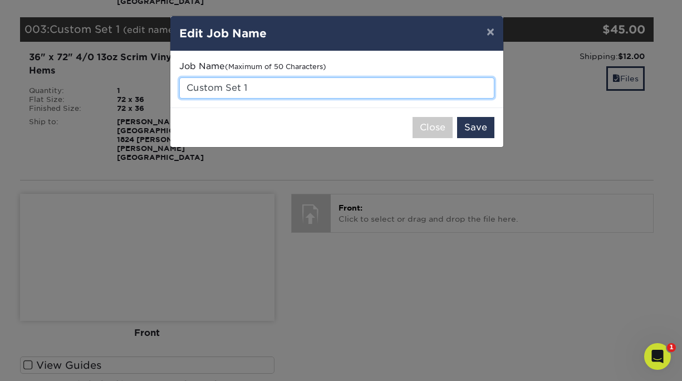
drag, startPoint x: 260, startPoint y: 93, endPoint x: 187, endPoint y: 92, distance: 73.5
click at [181, 92] on input "Custom Set 1" at bounding box center [336, 87] width 315 height 21
paste input "[GEOGRAPHIC_DATA]"
type input "[GEOGRAPHIC_DATA]"
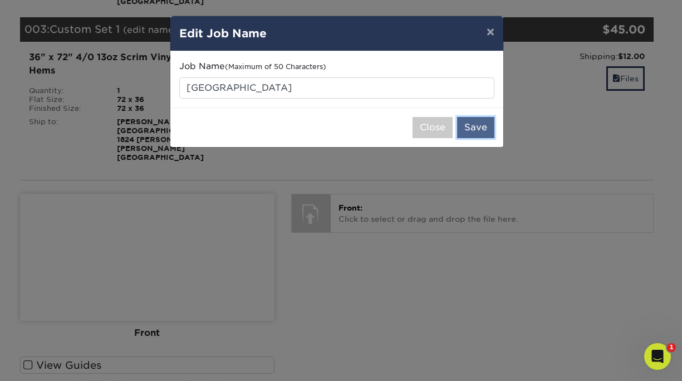
click at [483, 133] on button "Save" at bounding box center [475, 127] width 37 height 21
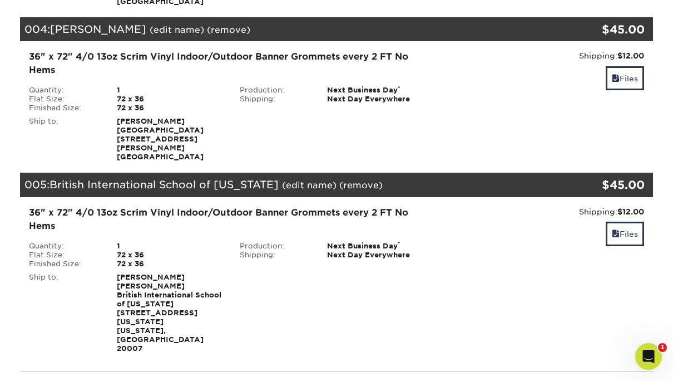
scroll to position [612, 0]
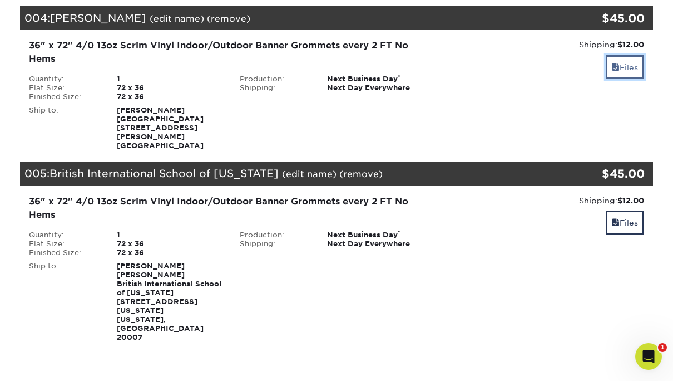
click at [629, 65] on link "Files" at bounding box center [625, 67] width 38 height 24
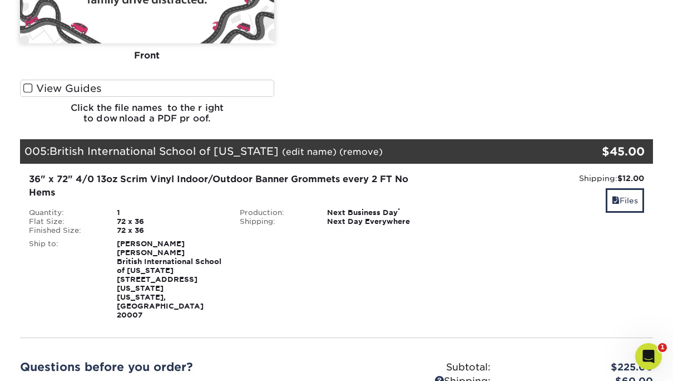
scroll to position [890, 0]
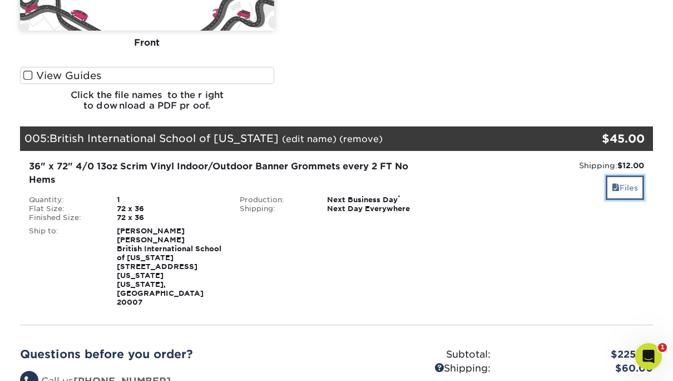
click at [628, 175] on link "Files" at bounding box center [625, 187] width 38 height 24
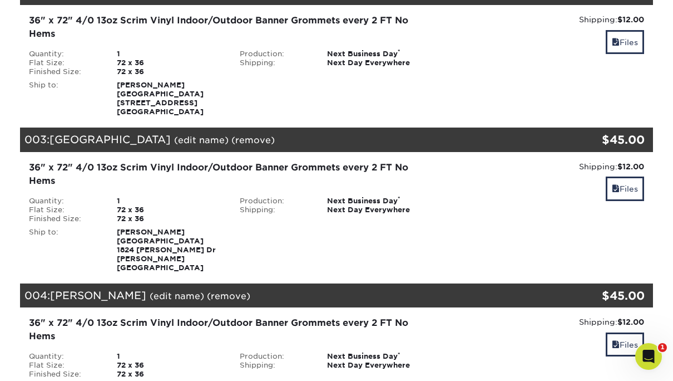
scroll to position [334, 0]
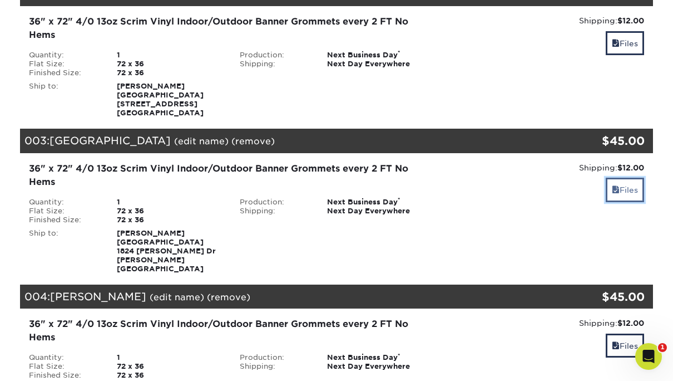
click at [625, 193] on link "Files" at bounding box center [625, 190] width 38 height 24
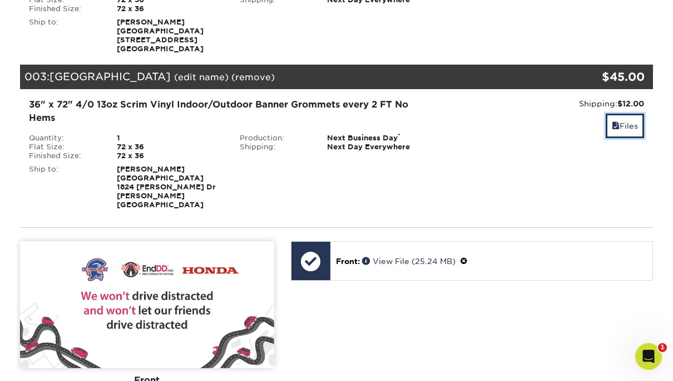
scroll to position [445, 0]
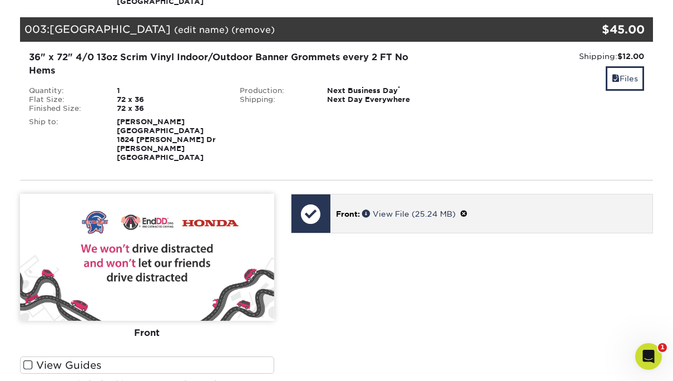
click at [468, 209] on span at bounding box center [464, 213] width 8 height 9
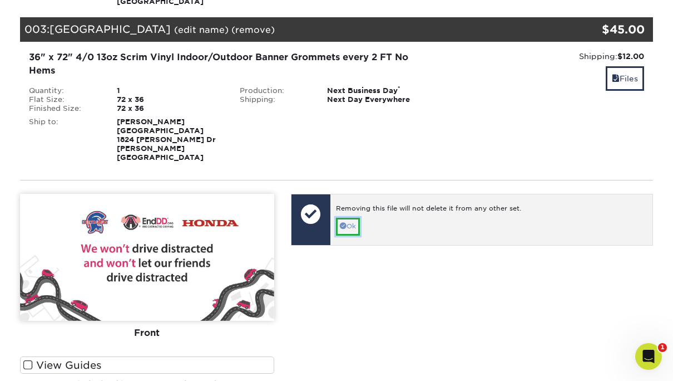
click at [350, 220] on link "Ok" at bounding box center [348, 226] width 24 height 17
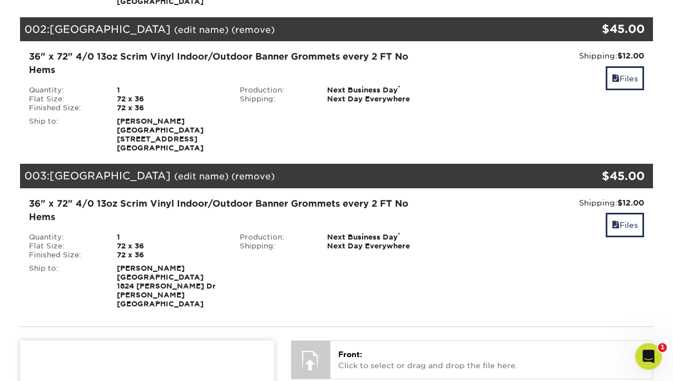
scroll to position [223, 0]
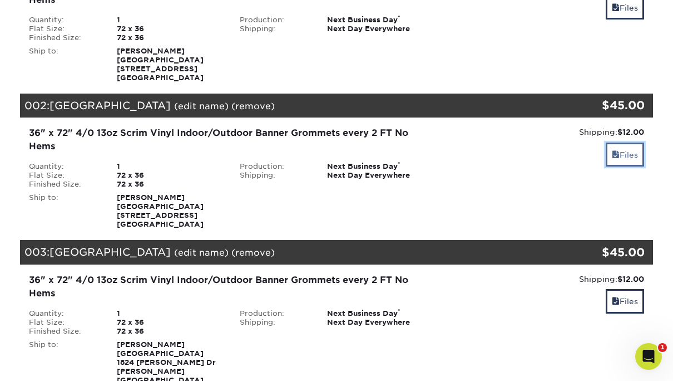
click at [634, 155] on link "Files" at bounding box center [625, 154] width 38 height 24
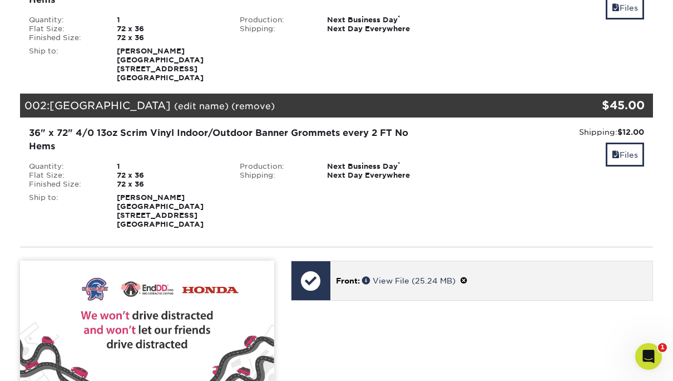
click at [468, 282] on span at bounding box center [464, 280] width 8 height 9
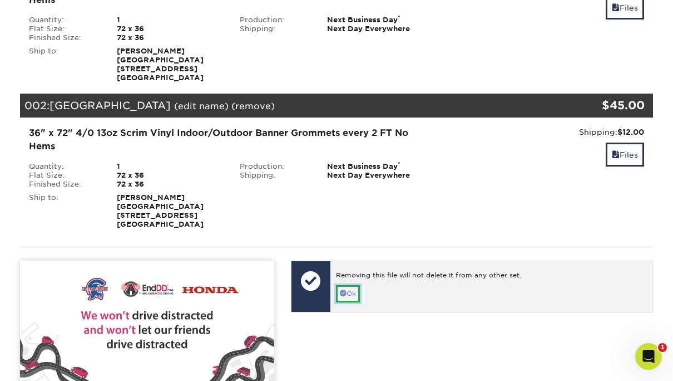
click at [349, 295] on link "Ok" at bounding box center [348, 293] width 24 height 17
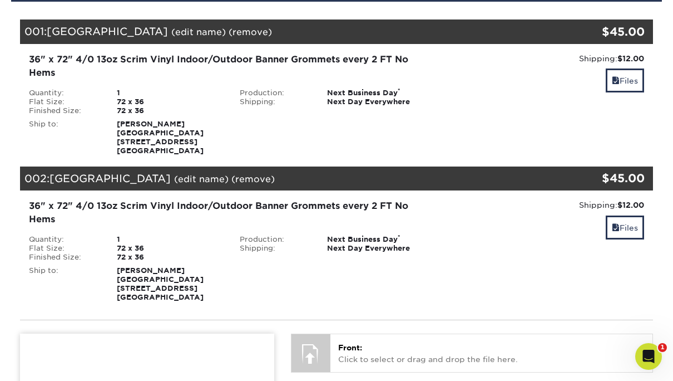
scroll to position [111, 0]
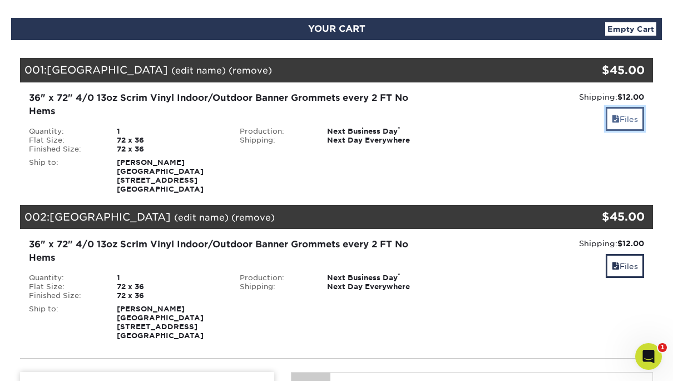
click at [627, 121] on link "Files" at bounding box center [625, 119] width 38 height 24
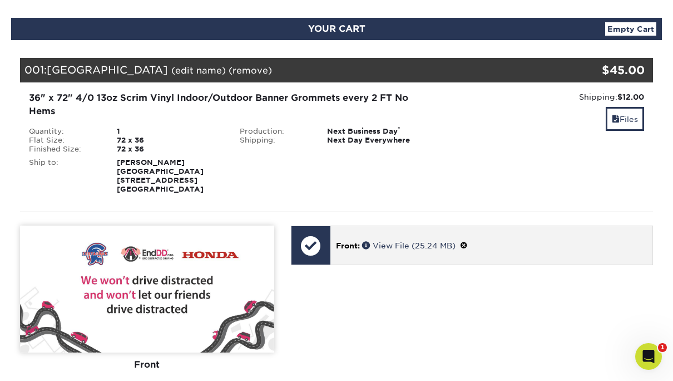
click at [468, 243] on span at bounding box center [464, 245] width 8 height 9
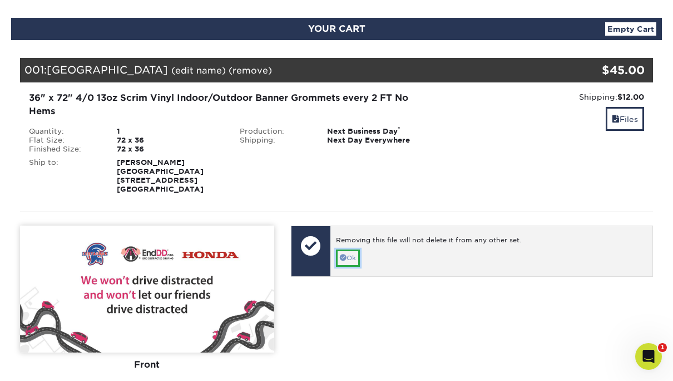
click at [357, 258] on link "Ok" at bounding box center [348, 257] width 24 height 17
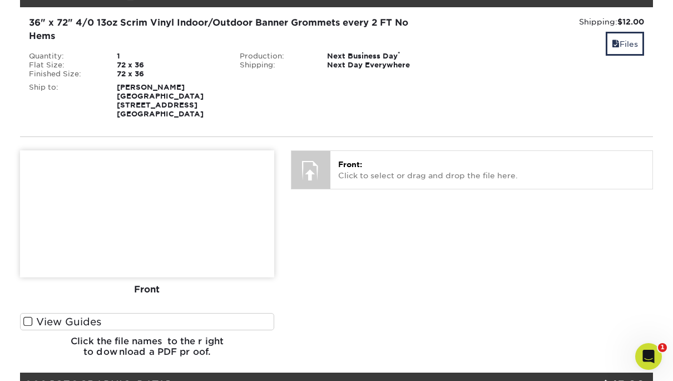
scroll to position [167, 0]
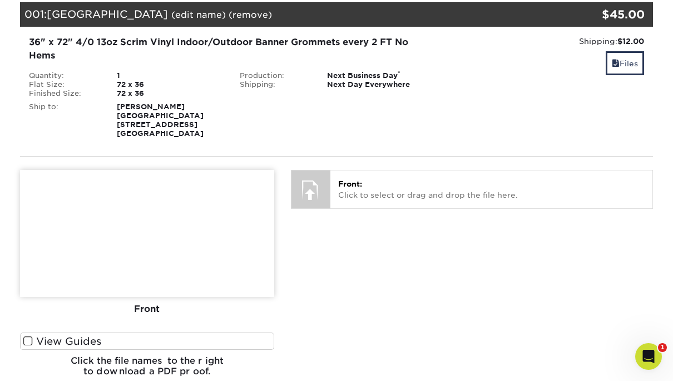
drag, startPoint x: 223, startPoint y: 117, endPoint x: 118, endPoint y: 119, distance: 104.6
click at [118, 119] on div "Allison McKean Cherry Creek High School 9300 E Union Ave Englewood, CO 80111" at bounding box center [170, 120] width 123 height 36
copy strong "[GEOGRAPHIC_DATA]"
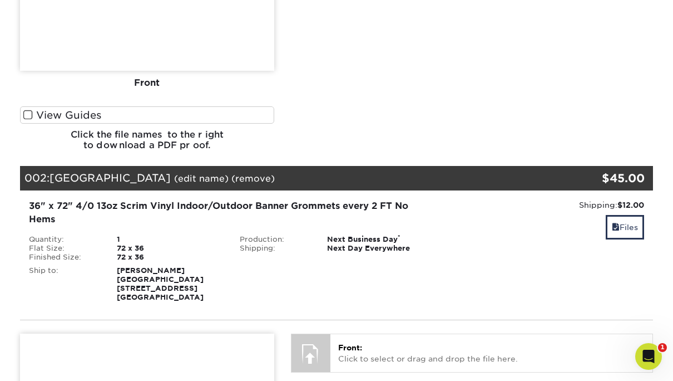
scroll to position [557, 0]
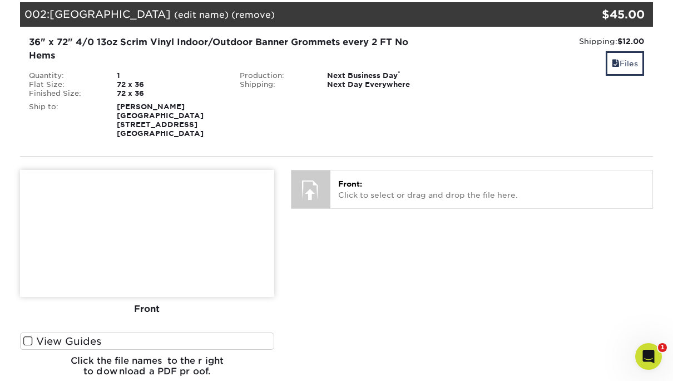
drag, startPoint x: 208, startPoint y: 114, endPoint x: 117, endPoint y: 116, distance: 90.2
click at [117, 116] on div "Crystal Senseney Centaurus High School 10300 E South Boulder Rd Lafayette, CO 8…" at bounding box center [170, 120] width 123 height 36
copy strong "[GEOGRAPHIC_DATA]"
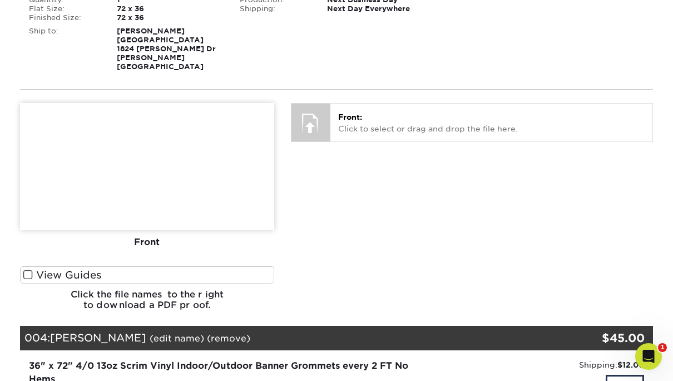
scroll to position [1002, 0]
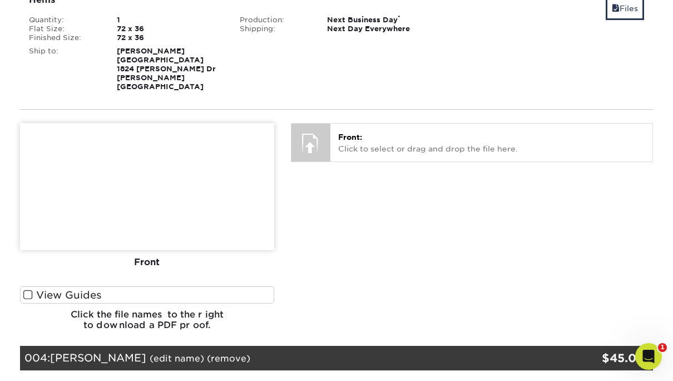
drag, startPoint x: 202, startPoint y: 61, endPoint x: 124, endPoint y: 61, distance: 77.9
click at [124, 61] on div "Jason Thomas Oakcrest High School 1824 Dr Dennis Foreman Dr Mays Landing, NJ 08…" at bounding box center [170, 69] width 123 height 45
drag, startPoint x: 124, startPoint y: 61, endPoint x: 111, endPoint y: 55, distance: 14.2
click at [111, 55] on div "Jason Thomas Oakcrest High School 1824 Dr Dennis Foreman Dr Mays Landing, NJ 08…" at bounding box center [170, 69] width 123 height 45
drag, startPoint x: 172, startPoint y: 48, endPoint x: 117, endPoint y: 47, distance: 54.6
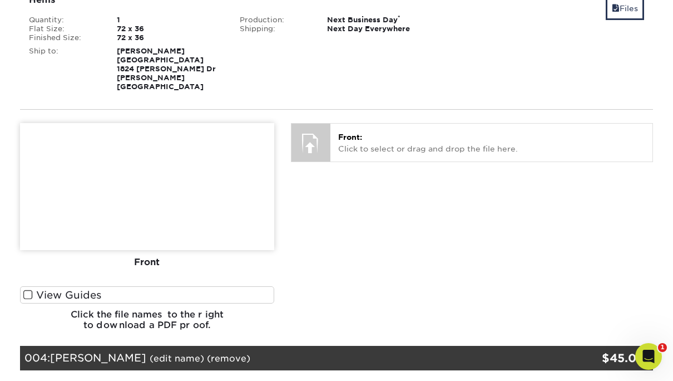
click at [117, 47] on div "Jason Thomas Oakcrest High School 1824 Dr Dennis Foreman Dr Mays Landing, NJ 08…" at bounding box center [170, 69] width 123 height 45
copy strong "[PERSON_NAME]"
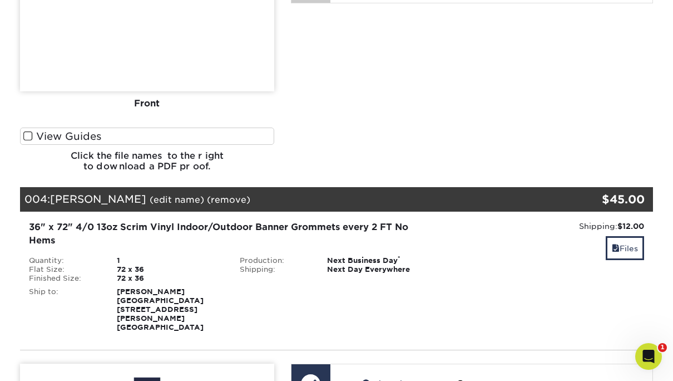
scroll to position [1224, 0]
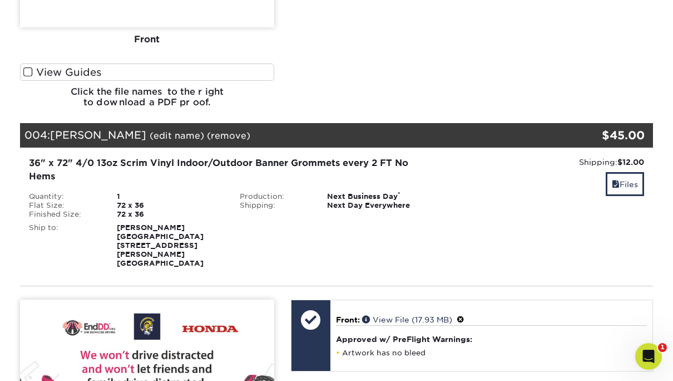
drag, startPoint x: 184, startPoint y: 220, endPoint x: 118, endPoint y: 218, distance: 65.7
click at [118, 223] on div "Karen Messina Franklin High School 500 Elizabeth Ave Somerset, NJ 08873" at bounding box center [170, 245] width 123 height 45
copy strong "[PERSON_NAME]"
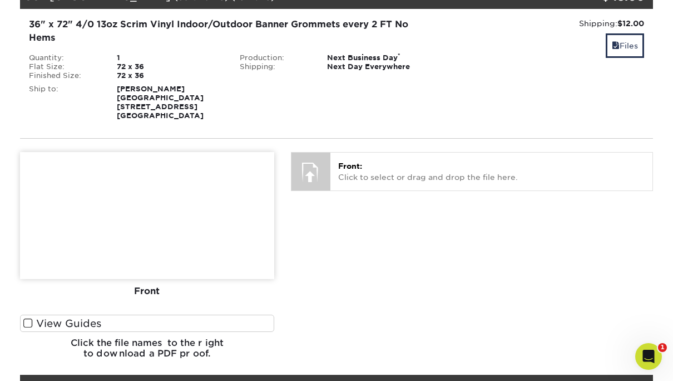
scroll to position [557, 0]
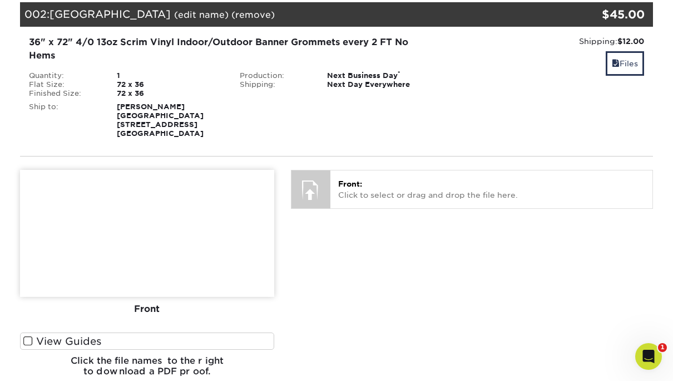
drag, startPoint x: 216, startPoint y: 116, endPoint x: 117, endPoint y: 116, distance: 99.1
click at [117, 116] on div "Crystal Senseney Centaurus High School 10300 E South Boulder Rd Lafayette, CO 8…" at bounding box center [170, 120] width 123 height 36
drag, startPoint x: 117, startPoint y: 116, endPoint x: 199, endPoint y: 104, distance: 83.3
click at [199, 104] on div "Crystal Senseney Centaurus High School 10300 E South Boulder Rd Lafayette, CO 8…" at bounding box center [170, 120] width 123 height 36
drag, startPoint x: 198, startPoint y: 105, endPoint x: 112, endPoint y: 109, distance: 85.8
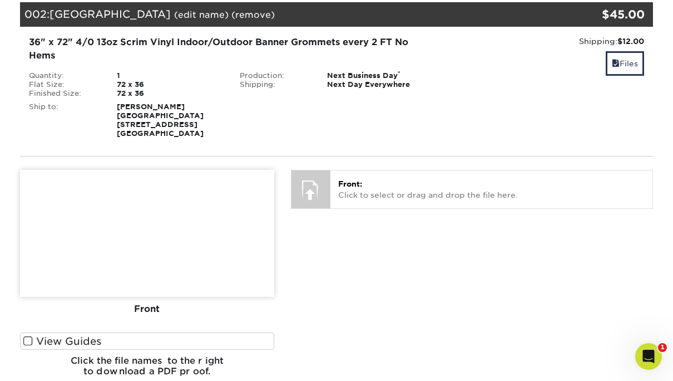
click at [112, 109] on div "Crystal Senseney Centaurus High School 10300 E South Boulder Rd Lafayette, CO 8…" at bounding box center [170, 120] width 123 height 36
copy strong "[PERSON_NAME]"
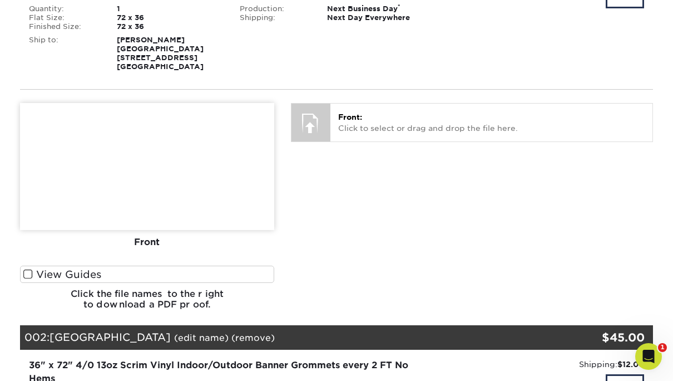
scroll to position [167, 0]
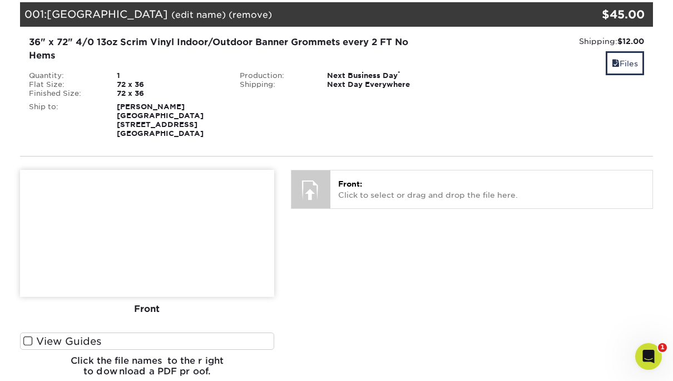
drag, startPoint x: 225, startPoint y: 116, endPoint x: 141, endPoint y: 115, distance: 83.5
click at [141, 115] on div "Allison McKean Cherry Creek High School 9300 E Union Ave Englewood, CO 80111" at bounding box center [170, 120] width 123 height 36
drag, startPoint x: 141, startPoint y: 115, endPoint x: 196, endPoint y: 105, distance: 55.4
click at [196, 105] on div "Allison McKean Cherry Creek High School 9300 E Union Ave Englewood, CO 80111" at bounding box center [170, 120] width 123 height 36
drag, startPoint x: 130, startPoint y: 110, endPoint x: 116, endPoint y: 110, distance: 13.9
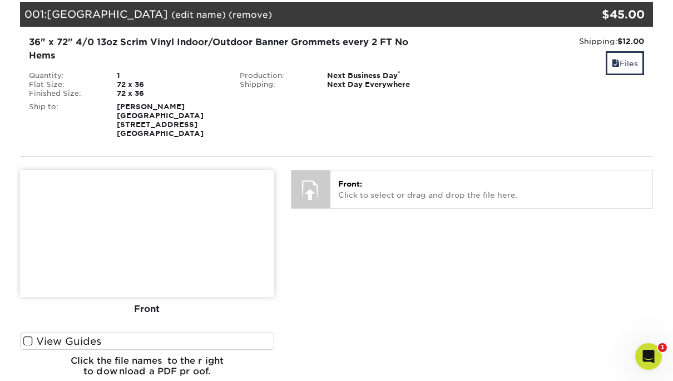
click at [116, 110] on div "Allison McKean Cherry Creek High School 9300 E Union Ave Englewood, CO 80111" at bounding box center [170, 120] width 123 height 36
copy strong "[PERSON_NAME]"
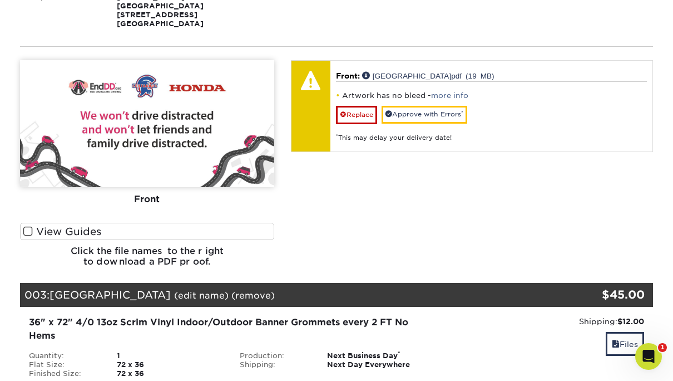
scroll to position [612, 0]
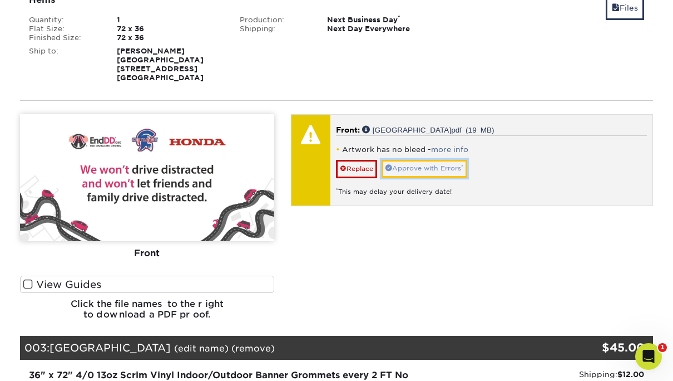
click at [436, 169] on link "Approve with Errors *" at bounding box center [425, 168] width 86 height 17
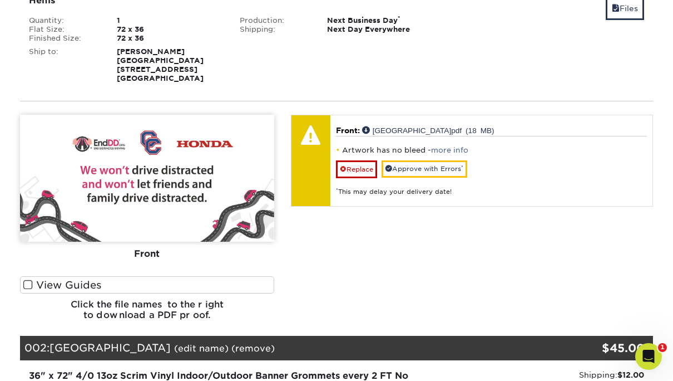
scroll to position [222, 0]
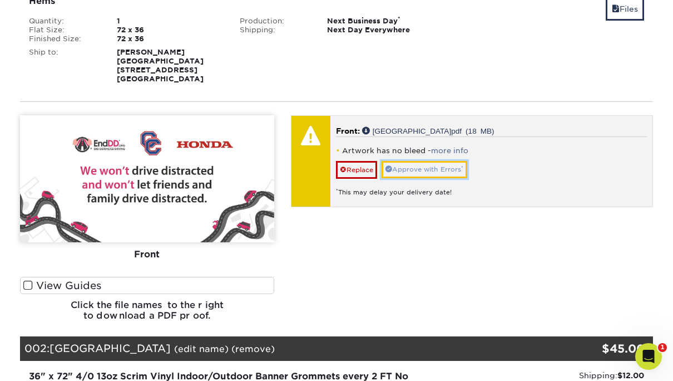
click at [435, 171] on link "Approve with Errors *" at bounding box center [425, 169] width 86 height 17
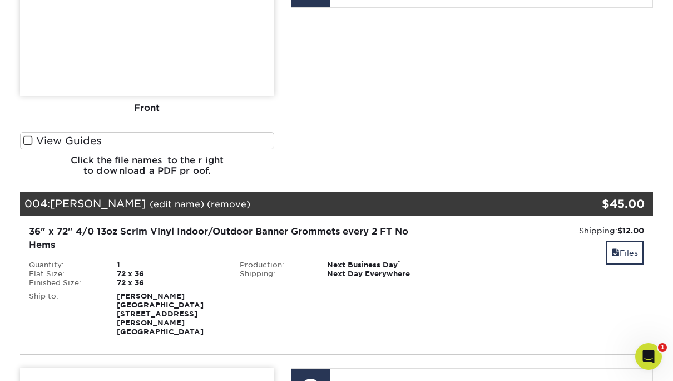
scroll to position [1001, 0]
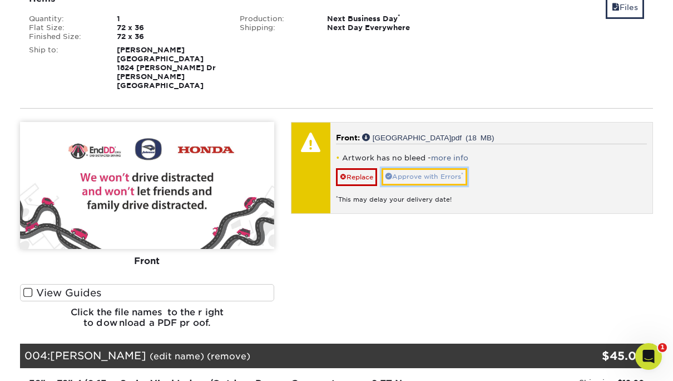
click at [437, 168] on link "Approve with Errors *" at bounding box center [425, 176] width 86 height 17
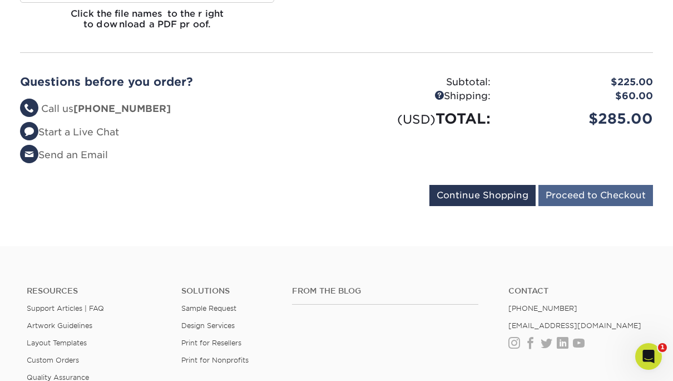
scroll to position [2110, 0]
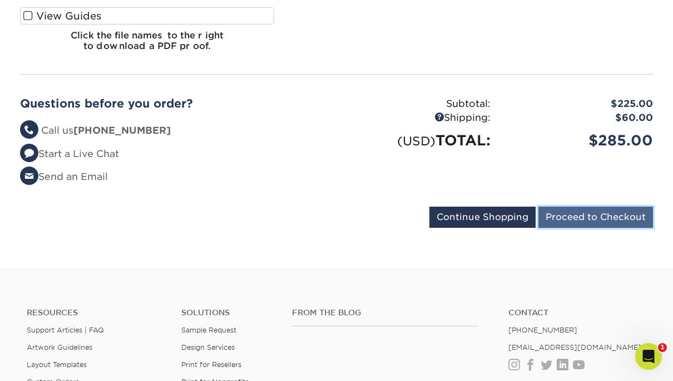
click at [614, 206] on input "Proceed to Checkout" at bounding box center [596, 216] width 115 height 21
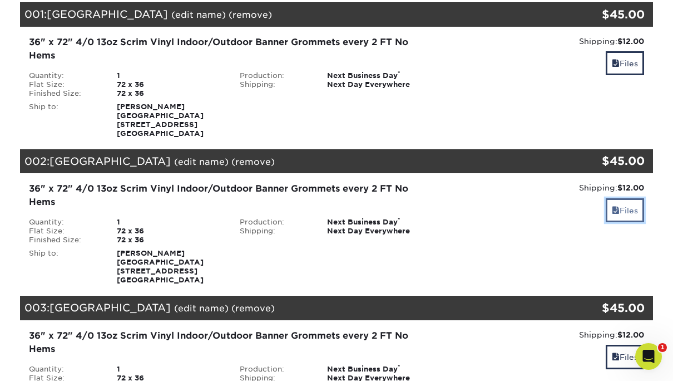
click at [627, 210] on link "Files" at bounding box center [625, 210] width 38 height 24
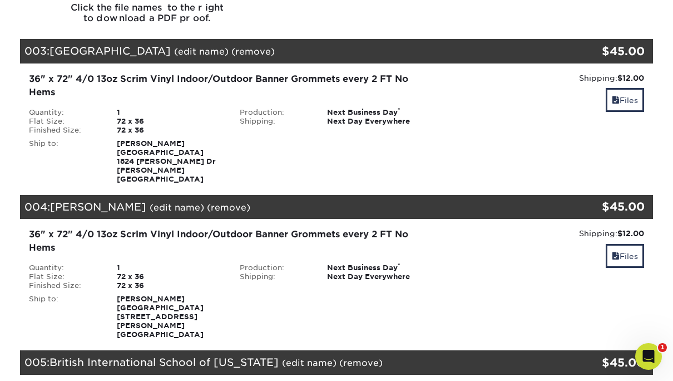
scroll to position [668, 0]
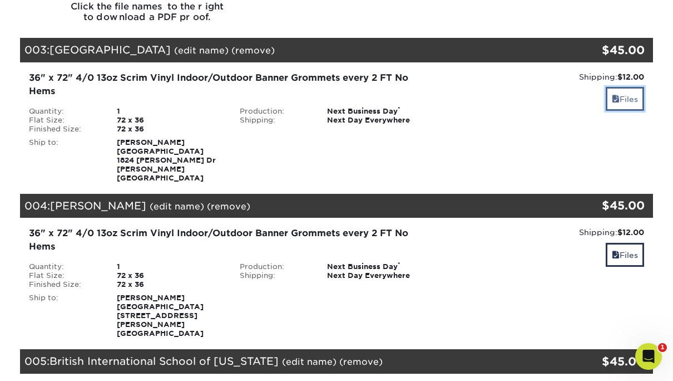
click at [620, 109] on link "Files" at bounding box center [625, 99] width 38 height 24
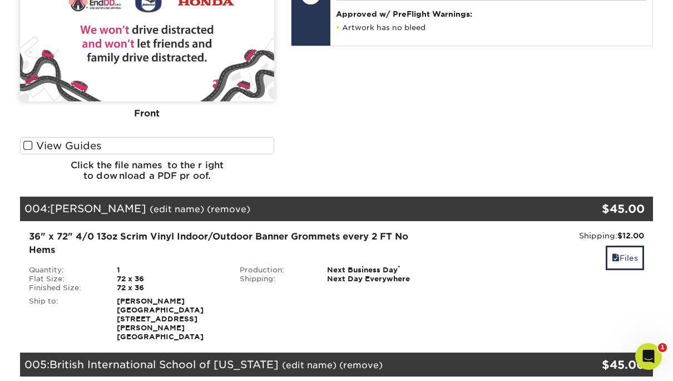
scroll to position [1002, 0]
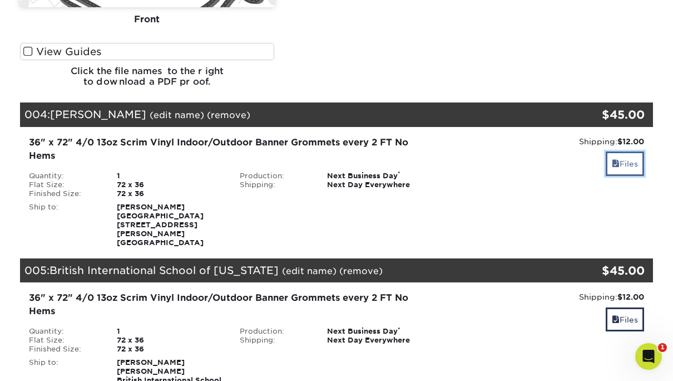
click at [623, 151] on link "Files" at bounding box center [625, 163] width 38 height 24
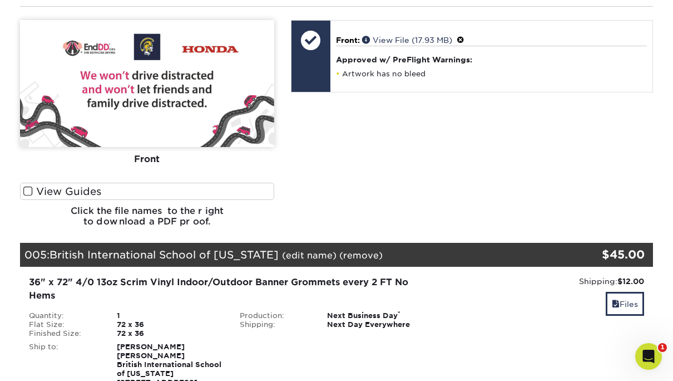
scroll to position [1280, 0]
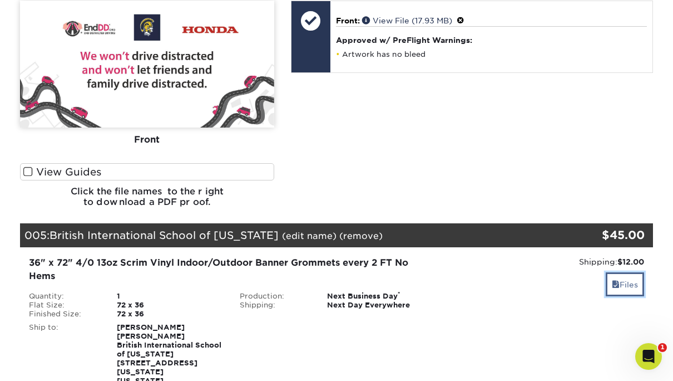
click at [626, 272] on link "Files" at bounding box center [625, 284] width 38 height 24
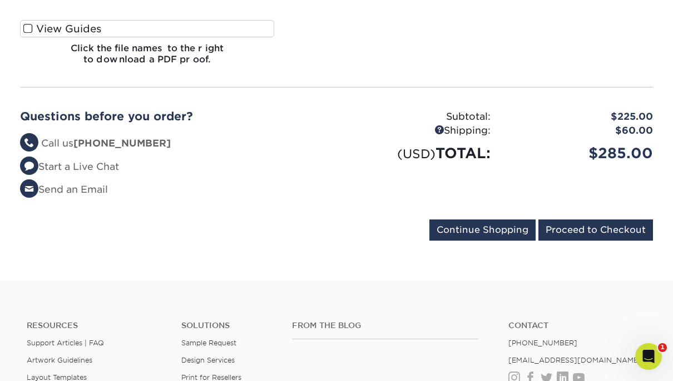
scroll to position [1929, 0]
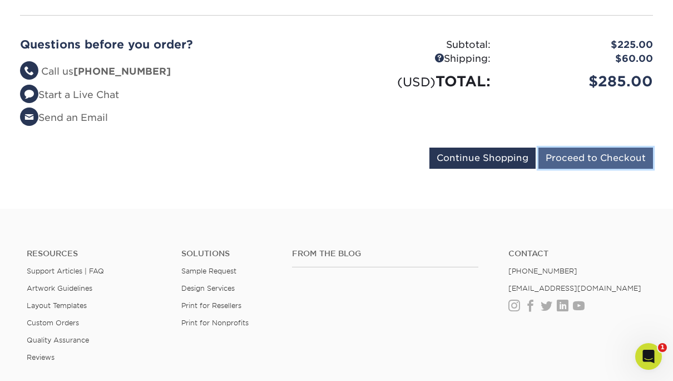
click at [594, 147] on input "Proceed to Checkout" at bounding box center [596, 157] width 115 height 21
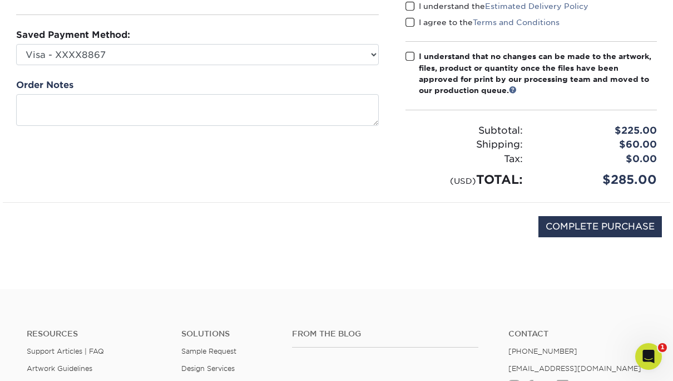
click at [414, 57] on span at bounding box center [410, 56] width 9 height 11
click at [0, 0] on input "I understand that no changes can be made to the artwork, files, product or quan…" at bounding box center [0, 0] width 0 height 0
drag, startPoint x: 411, startPoint y: 28, endPoint x: 408, endPoint y: 10, distance: 18.7
click at [411, 28] on div "I agree to the Terms and Conditions" at bounding box center [532, 25] width 252 height 16
click at [408, 7] on span at bounding box center [410, 6] width 9 height 11
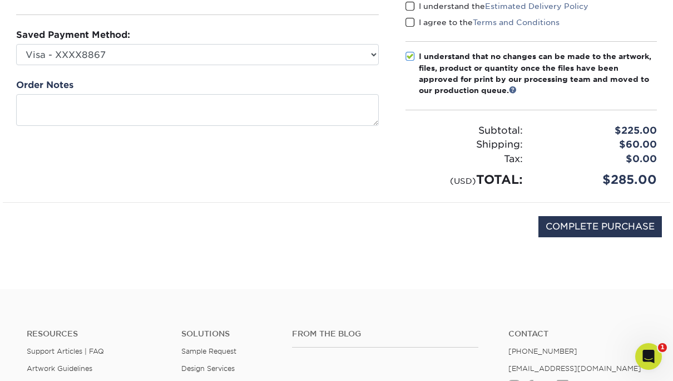
click at [0, 0] on input "I understand the Estimated Delivery Policy" at bounding box center [0, 0] width 0 height 0
drag, startPoint x: 410, startPoint y: 19, endPoint x: 441, endPoint y: 48, distance: 42.2
click at [410, 19] on span at bounding box center [410, 22] width 9 height 11
click at [0, 0] on input "I agree to the Terms and Conditions" at bounding box center [0, 0] width 0 height 0
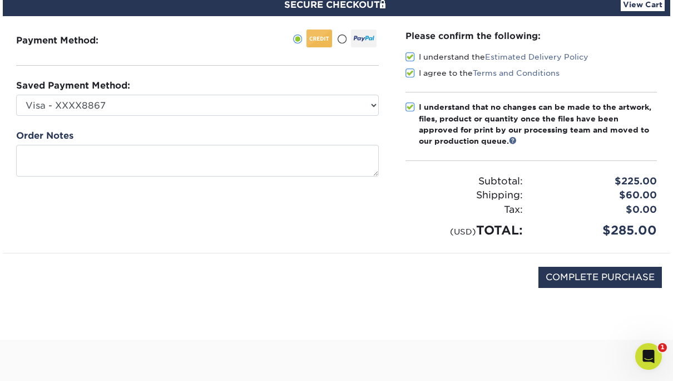
scroll to position [56, 0]
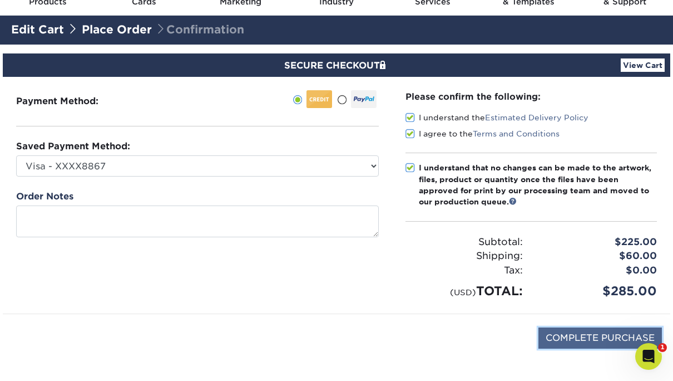
click at [572, 340] on input "COMPLETE PURCHASE" at bounding box center [601, 337] width 124 height 21
type input "PROCESSING, PLEASE WAIT..."
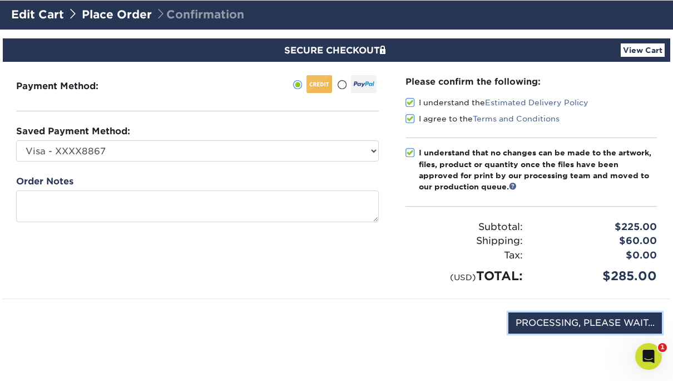
scroll to position [111, 0]
